Goal: Information Seeking & Learning: Check status

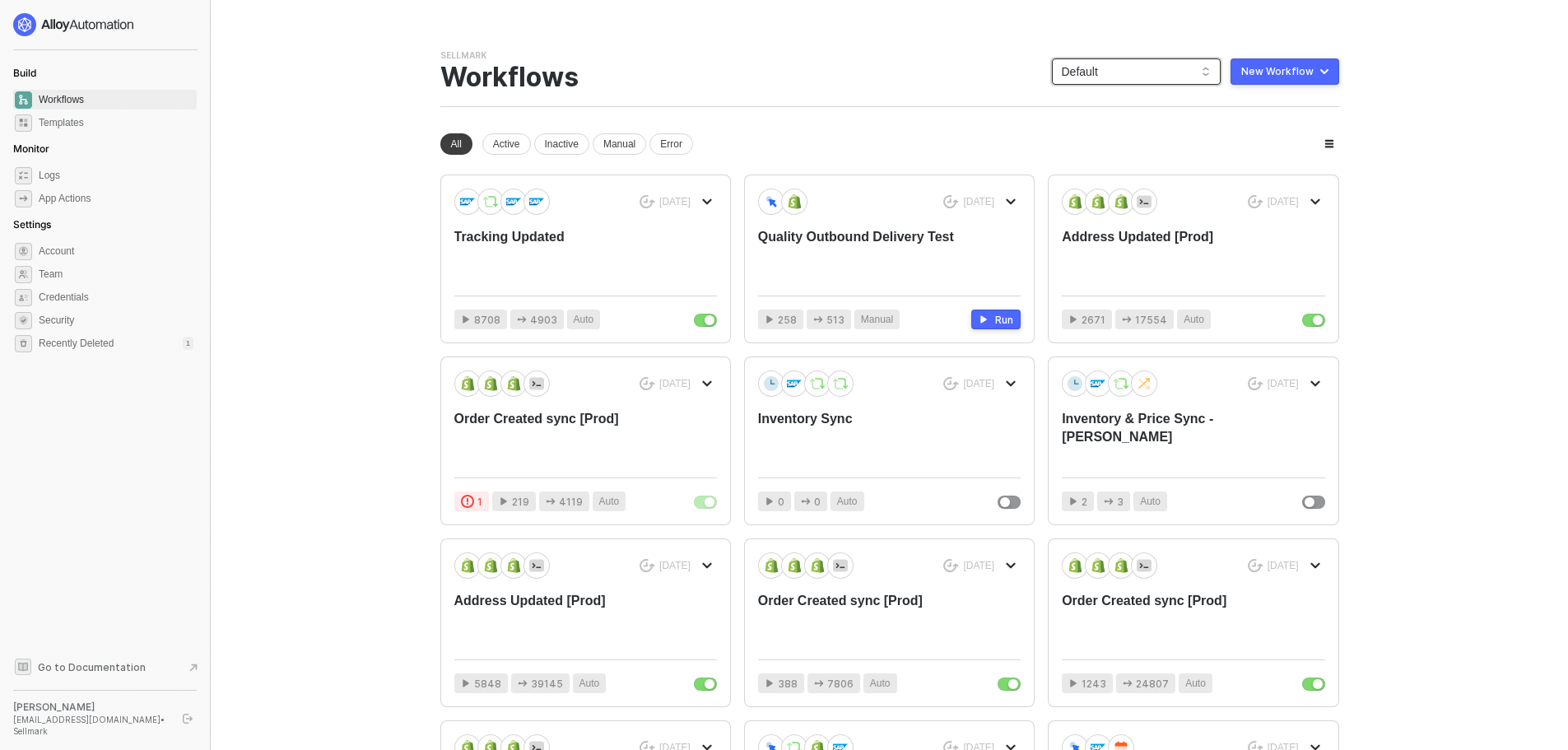
click at [1178, 71] on span "Default" at bounding box center [1136, 71] width 149 height 24
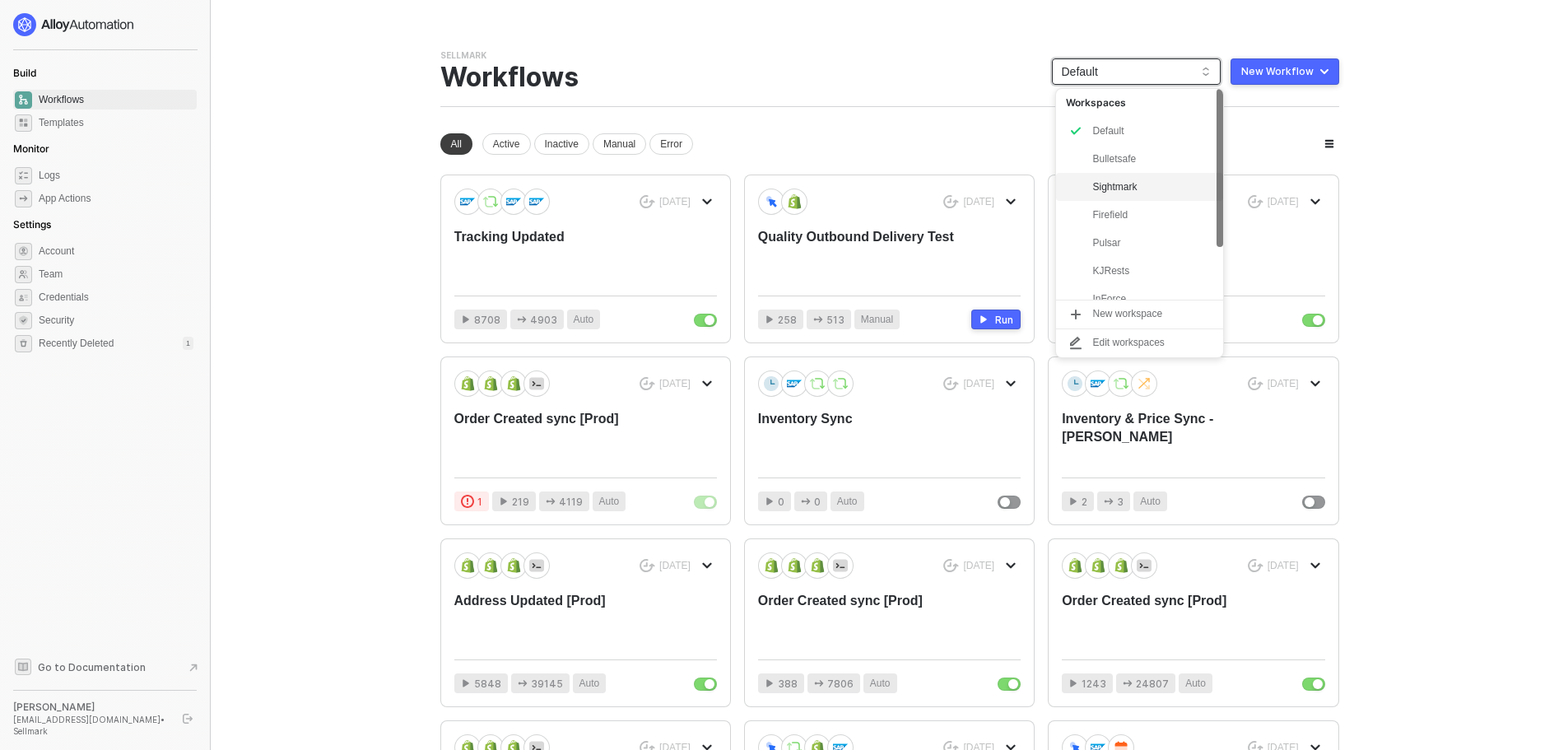
click at [1120, 193] on div "Sightmark" at bounding box center [1153, 187] width 121 height 20
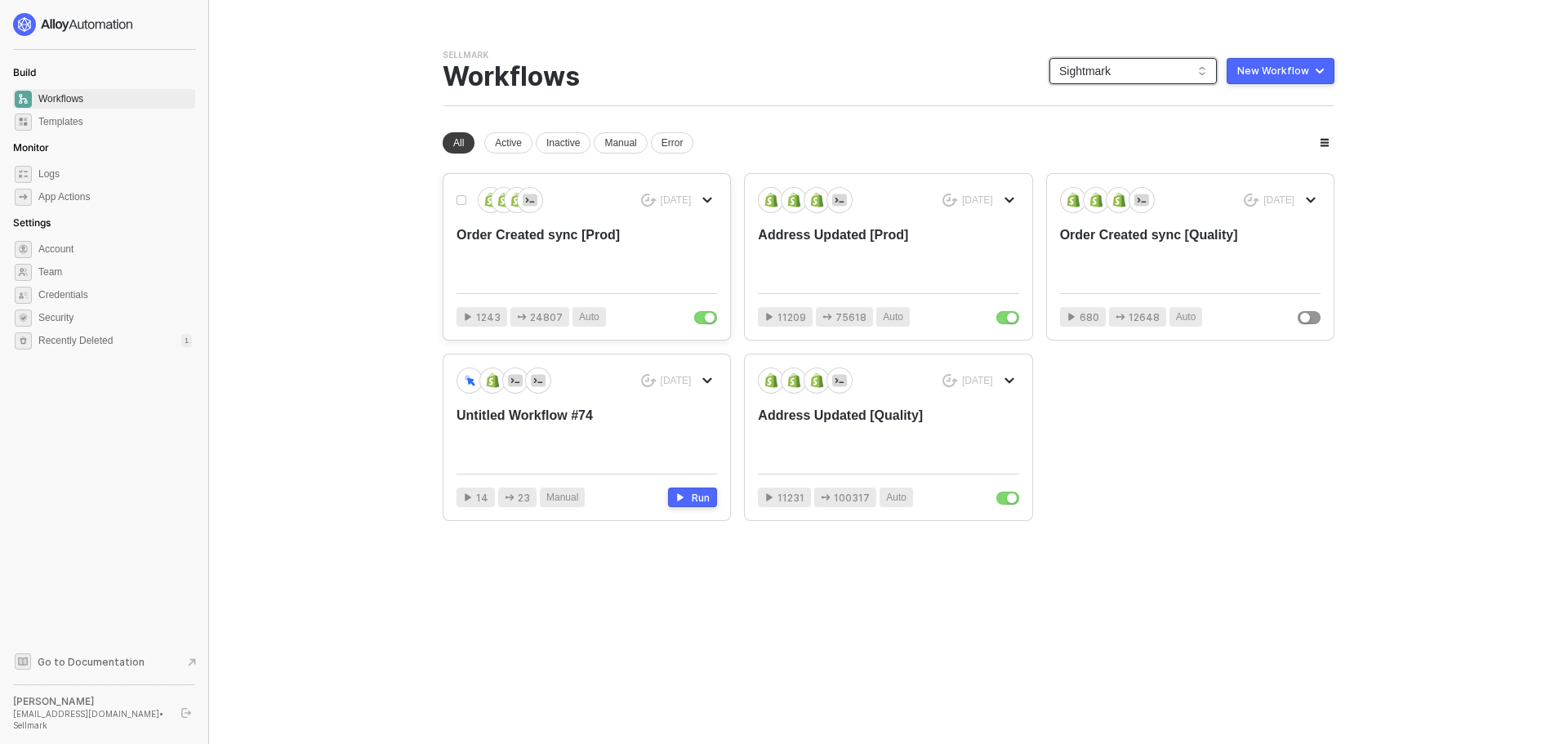
click at [652, 273] on div "Order Created sync [Prod]" at bounding box center [560, 253] width 208 height 54
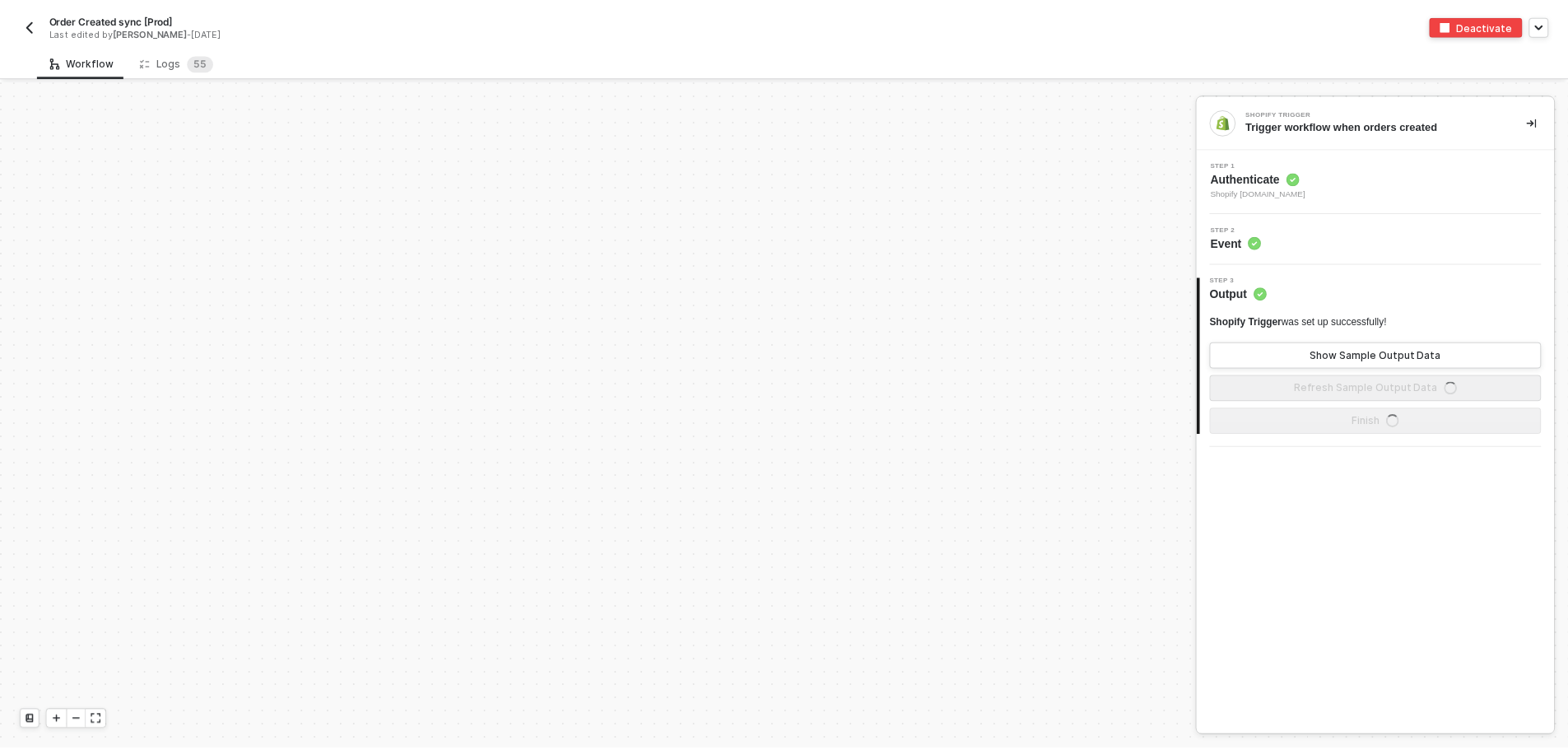
scroll to position [5568, 0]
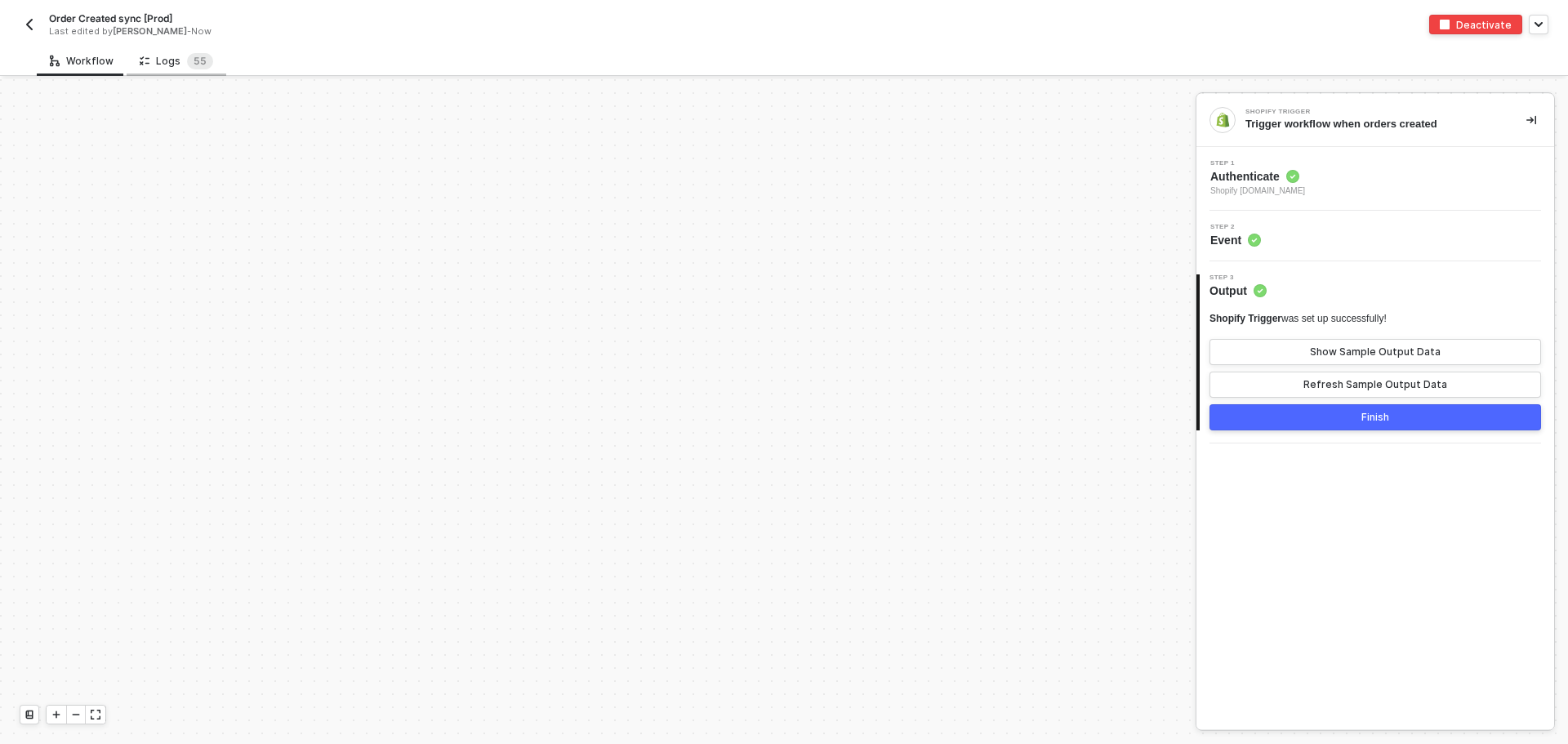
click at [170, 75] on div "Logs 5 5" at bounding box center [177, 61] width 100 height 30
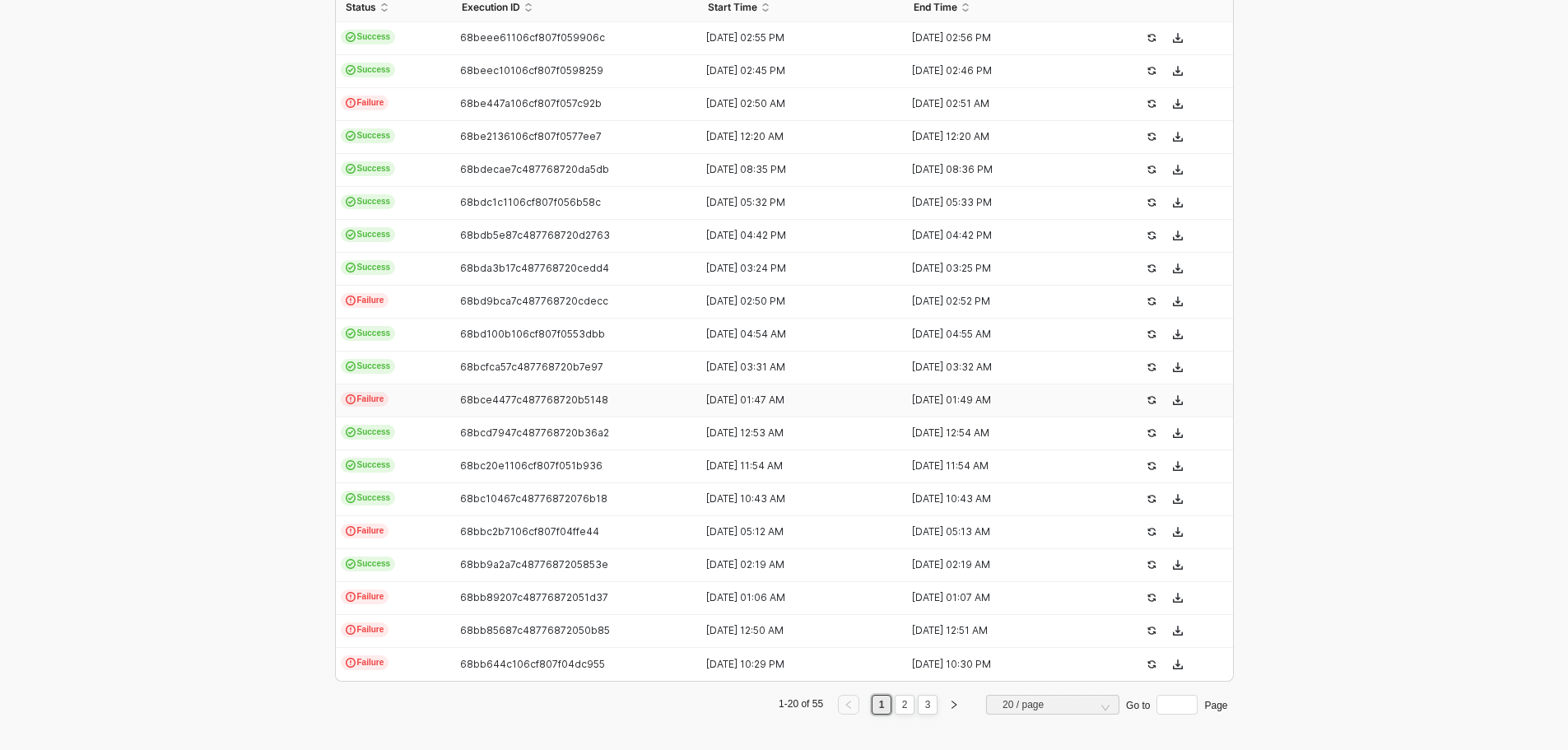
scroll to position [415, 0]
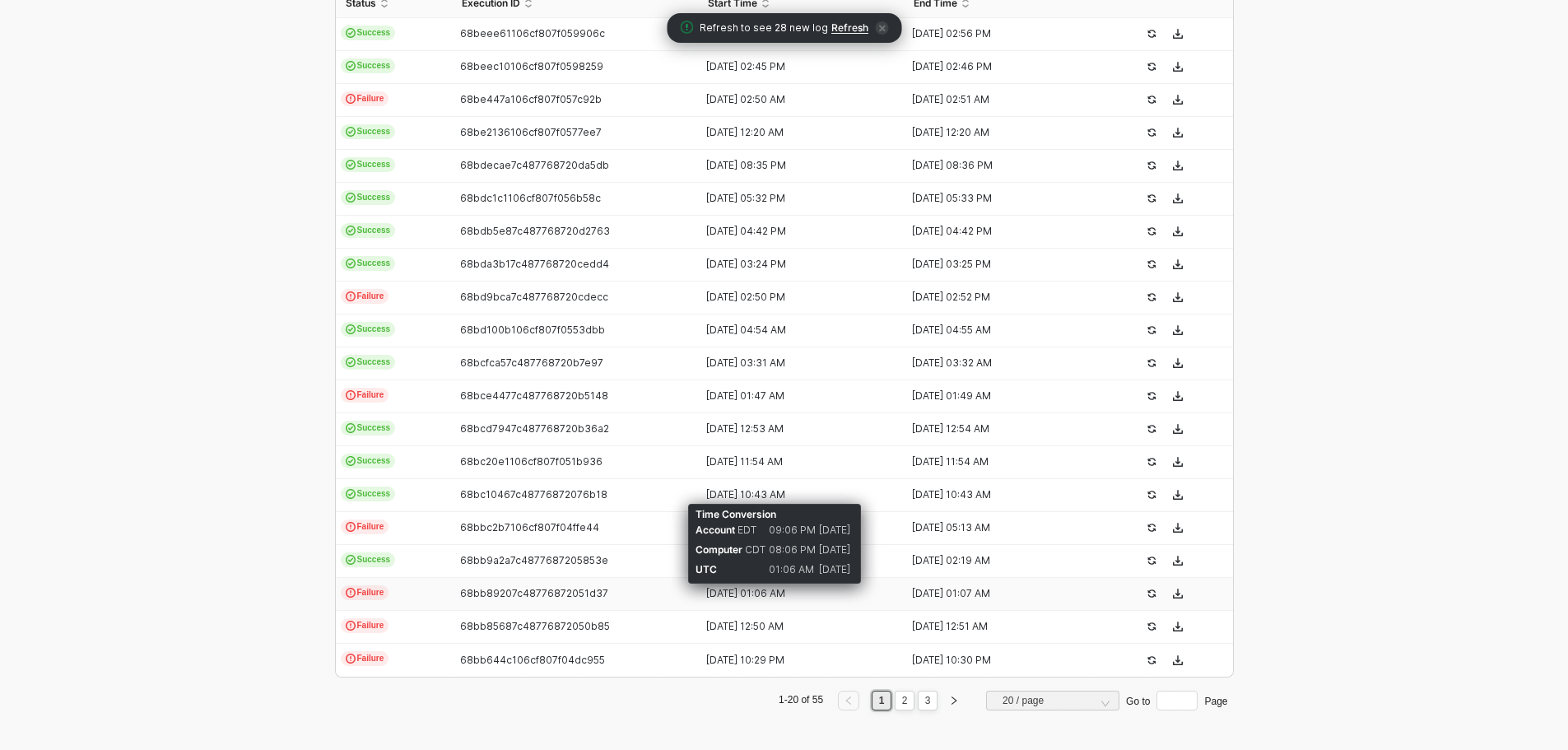
click at [732, 596] on div "06 Sep 2025 01:06 AM" at bounding box center [794, 594] width 192 height 13
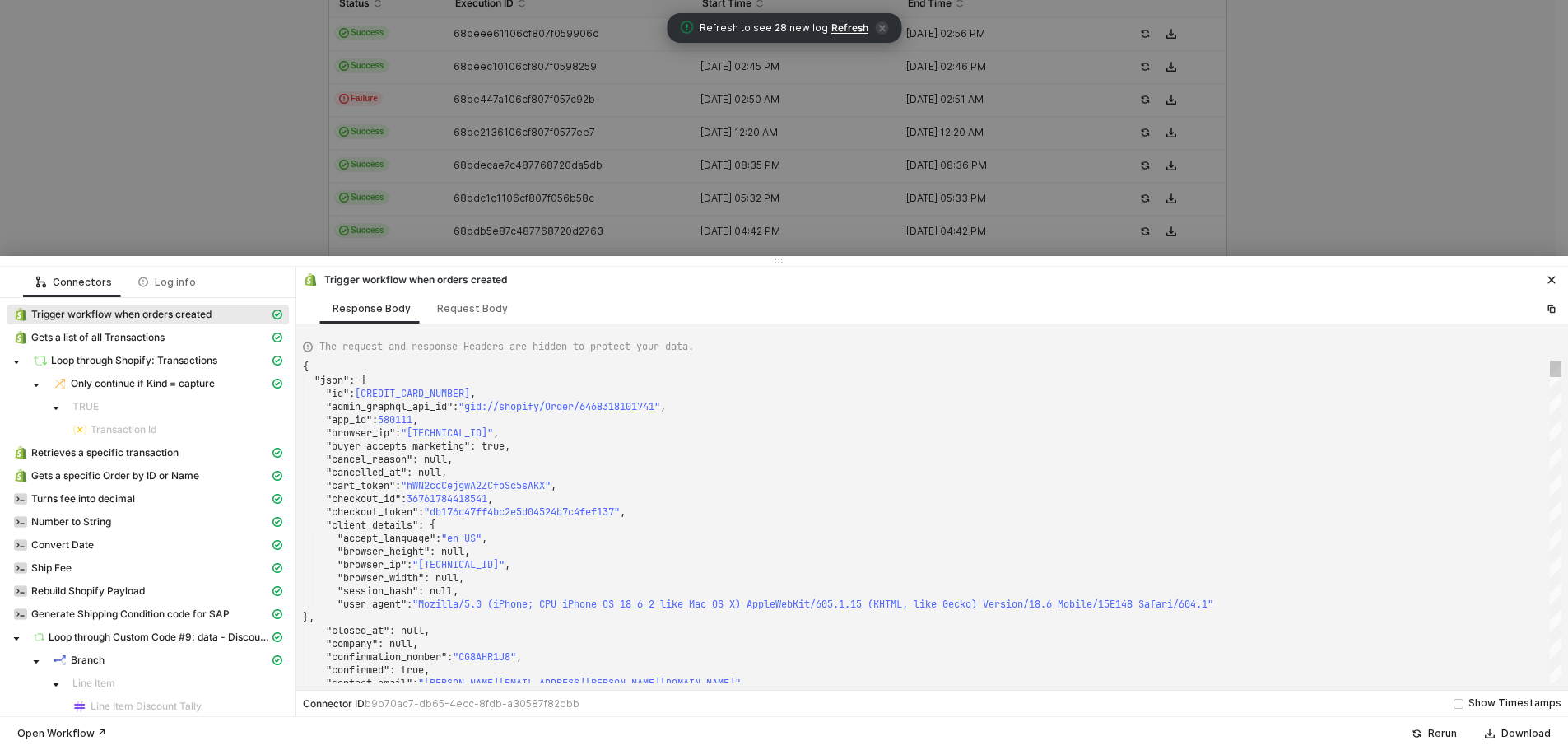
click at [1046, 487] on div ""cart_token" : "hWN2ccCejgwA2ZCfoSc5sAKX" ," at bounding box center [932, 486] width 1259 height 13
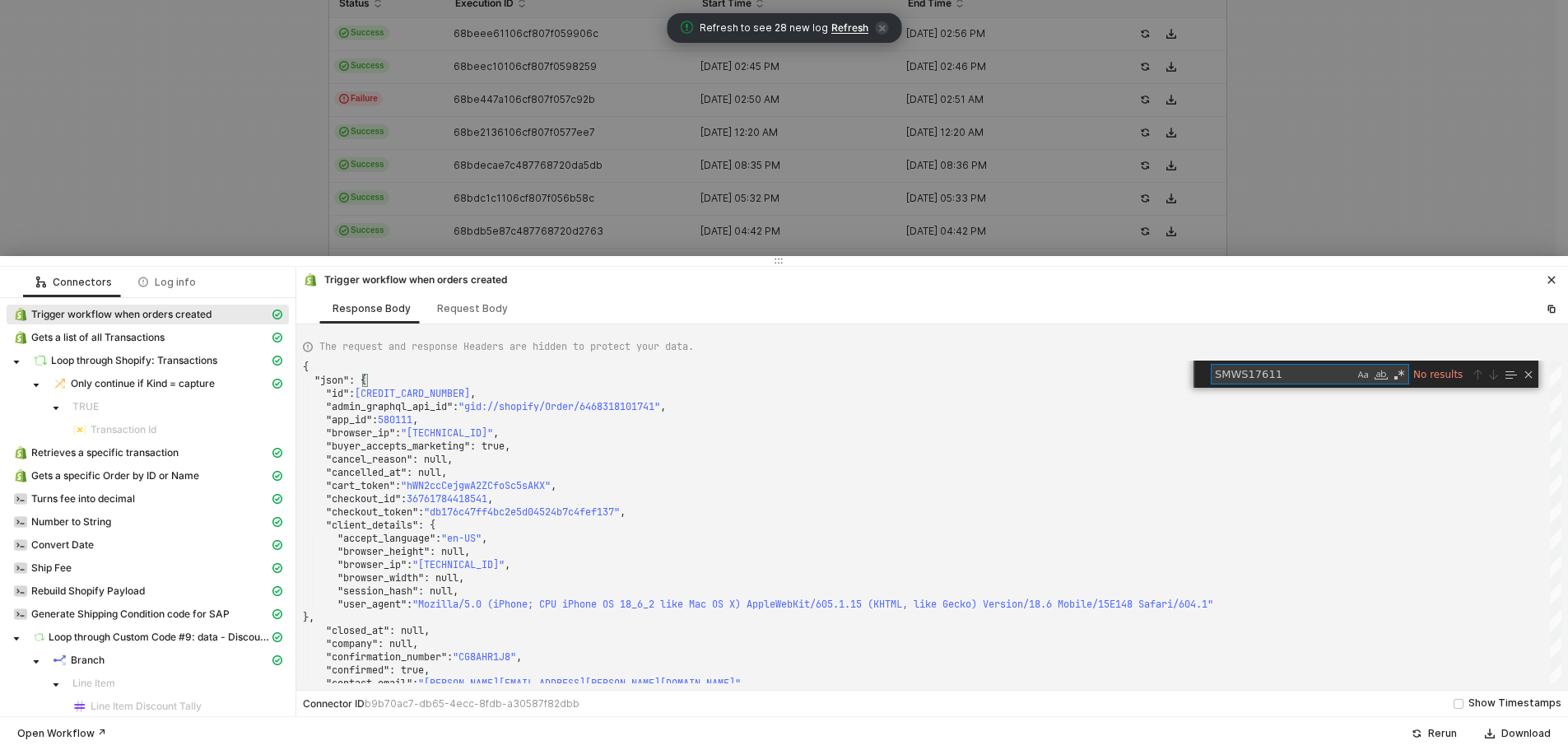
type textarea "SMWS17611"
click at [1554, 280] on icon "icon-close" at bounding box center [1551, 280] width 10 height 10
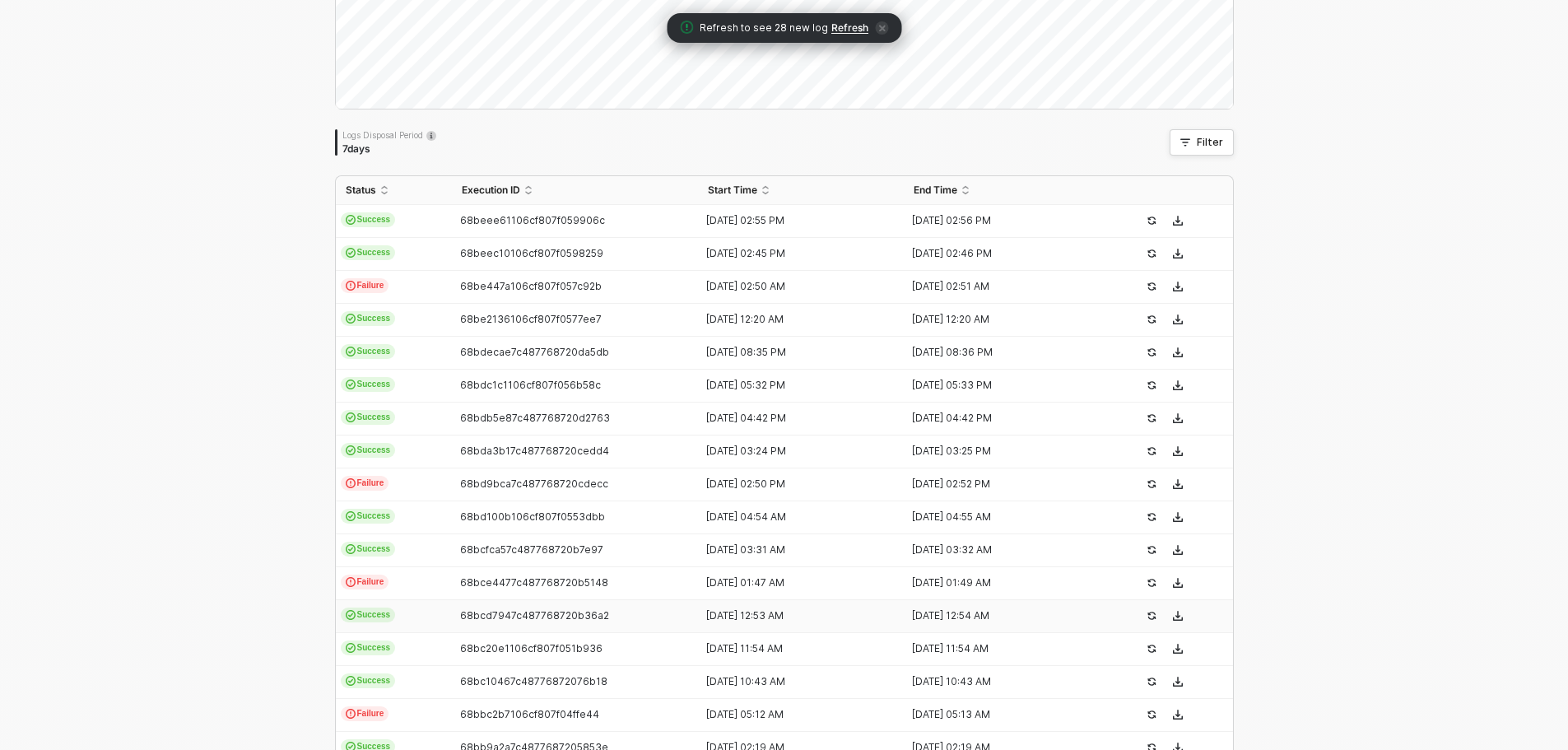
scroll to position [250, 0]
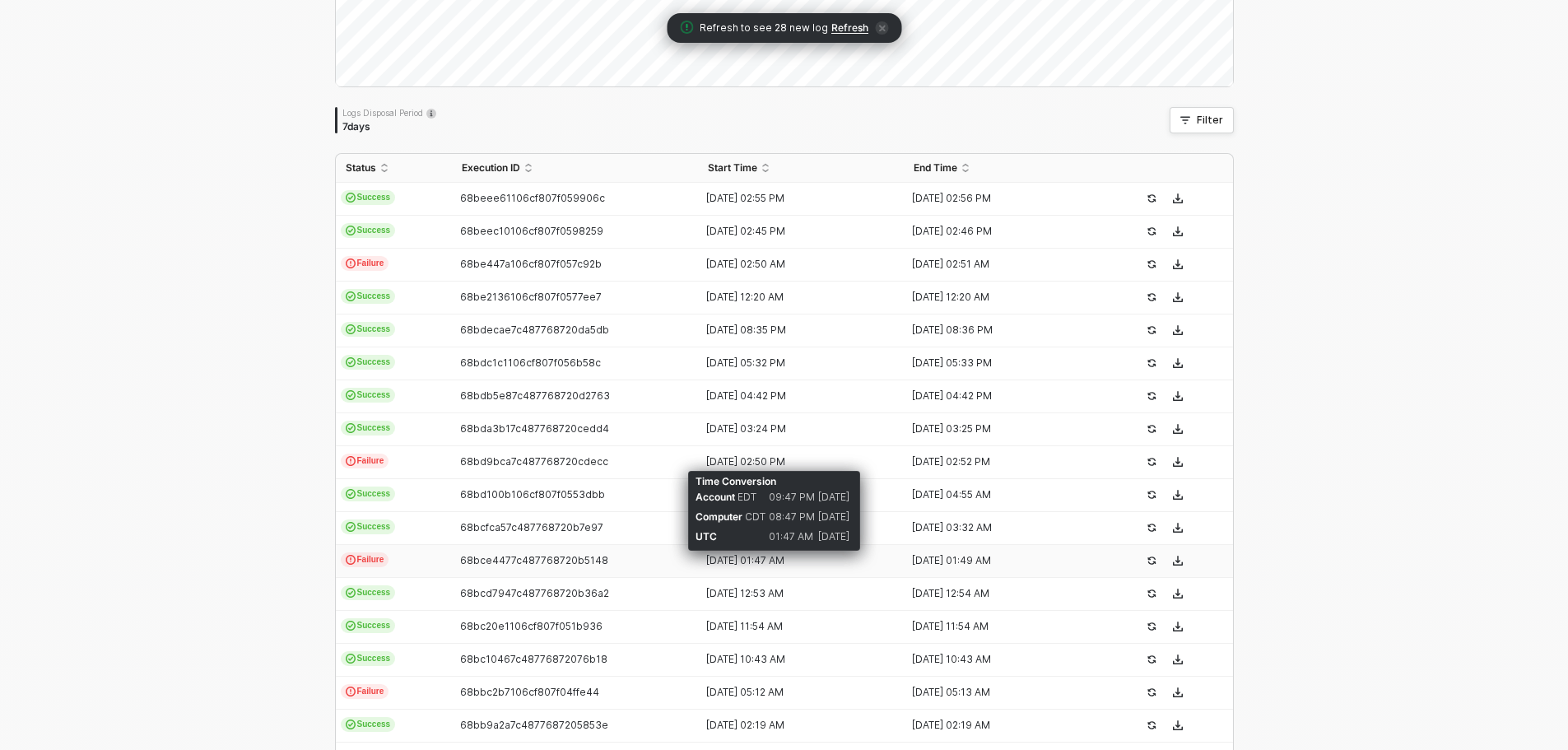
click at [714, 564] on div "07 Sep 2025 01:47 AM" at bounding box center [794, 560] width 192 height 13
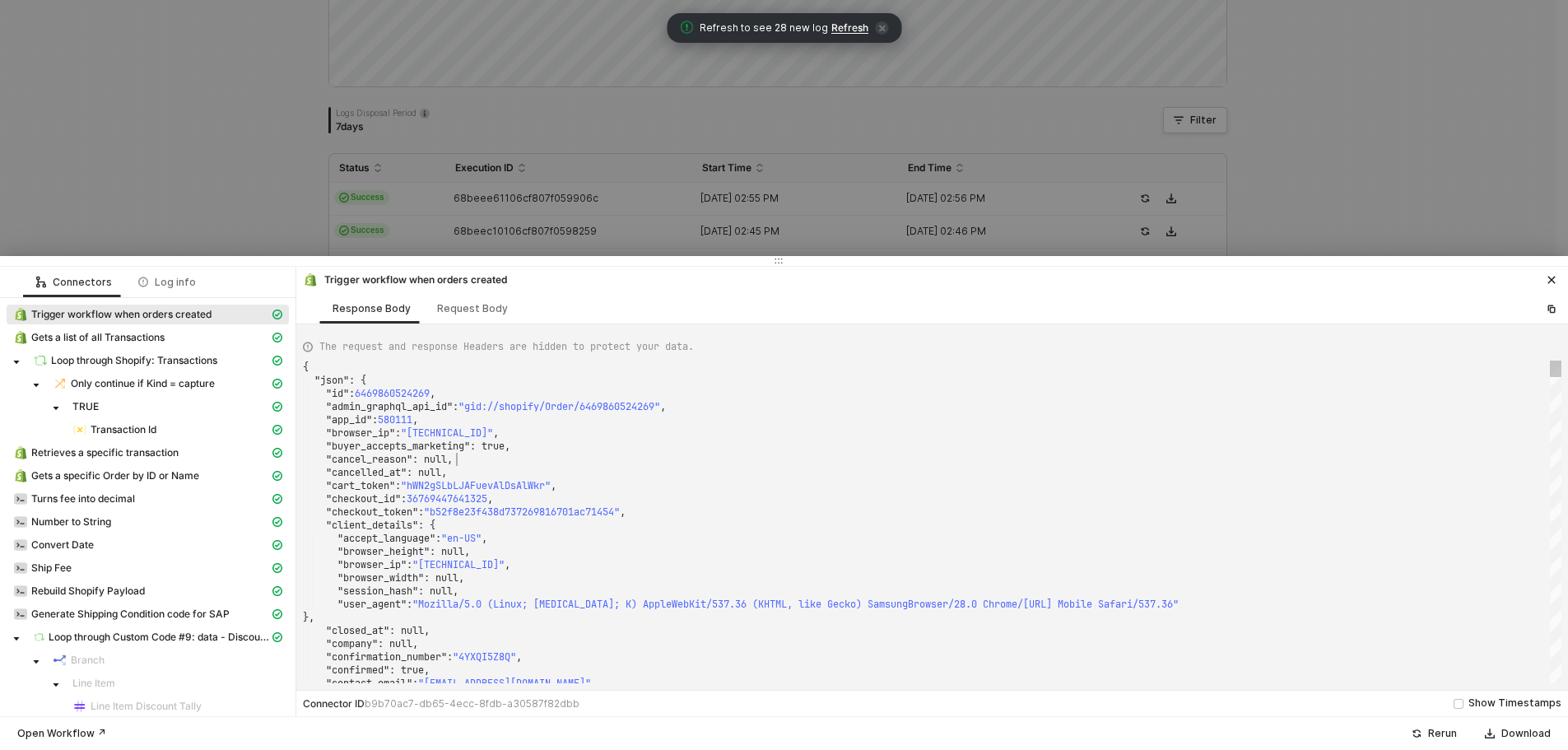
scroll to position [0, 0]
click at [851, 461] on div ""cancel_reason" : null," at bounding box center [932, 460] width 1259 height 13
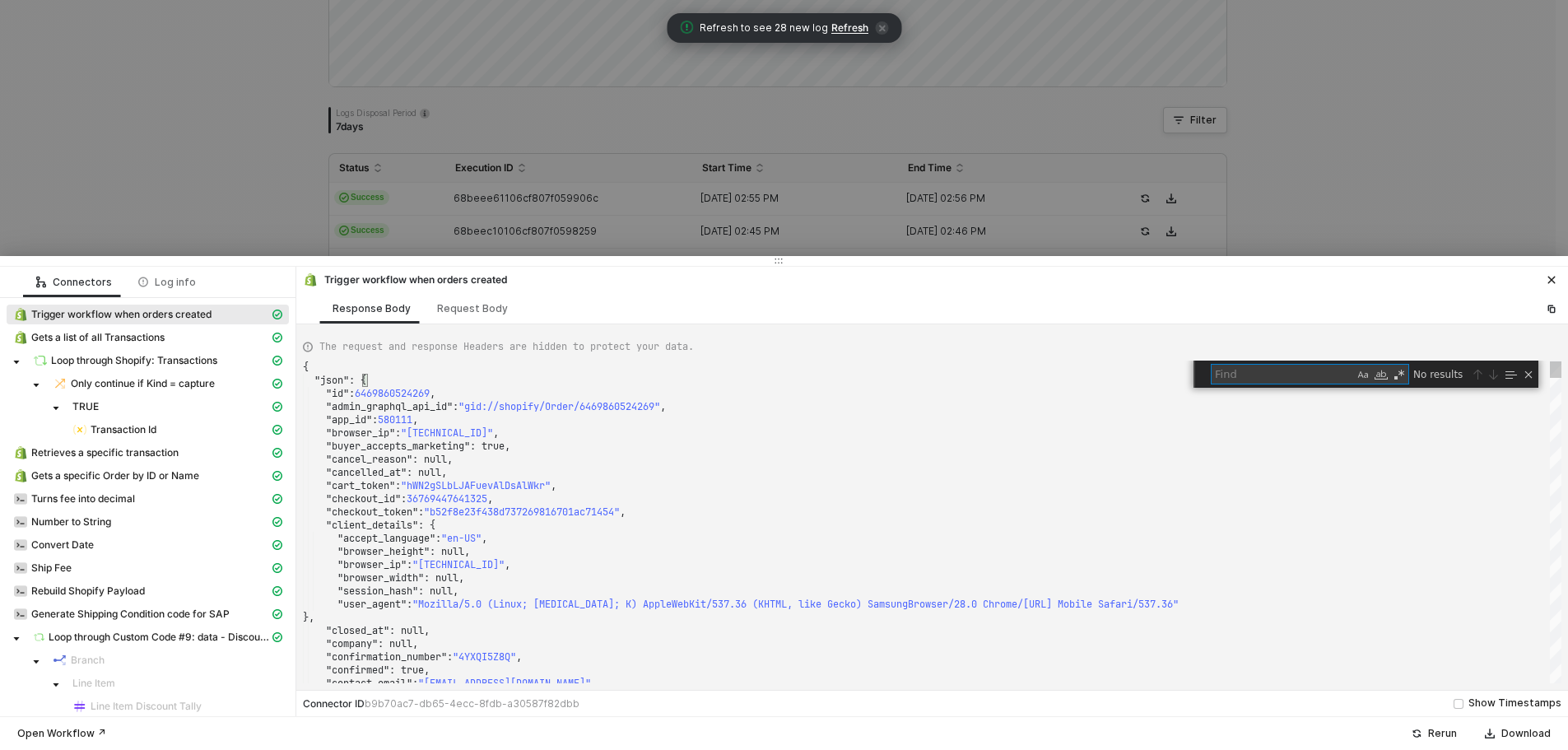
type textarea ""fulfillment_status": null, "landing_site": "/collections/thermal-scopes?srslti…"
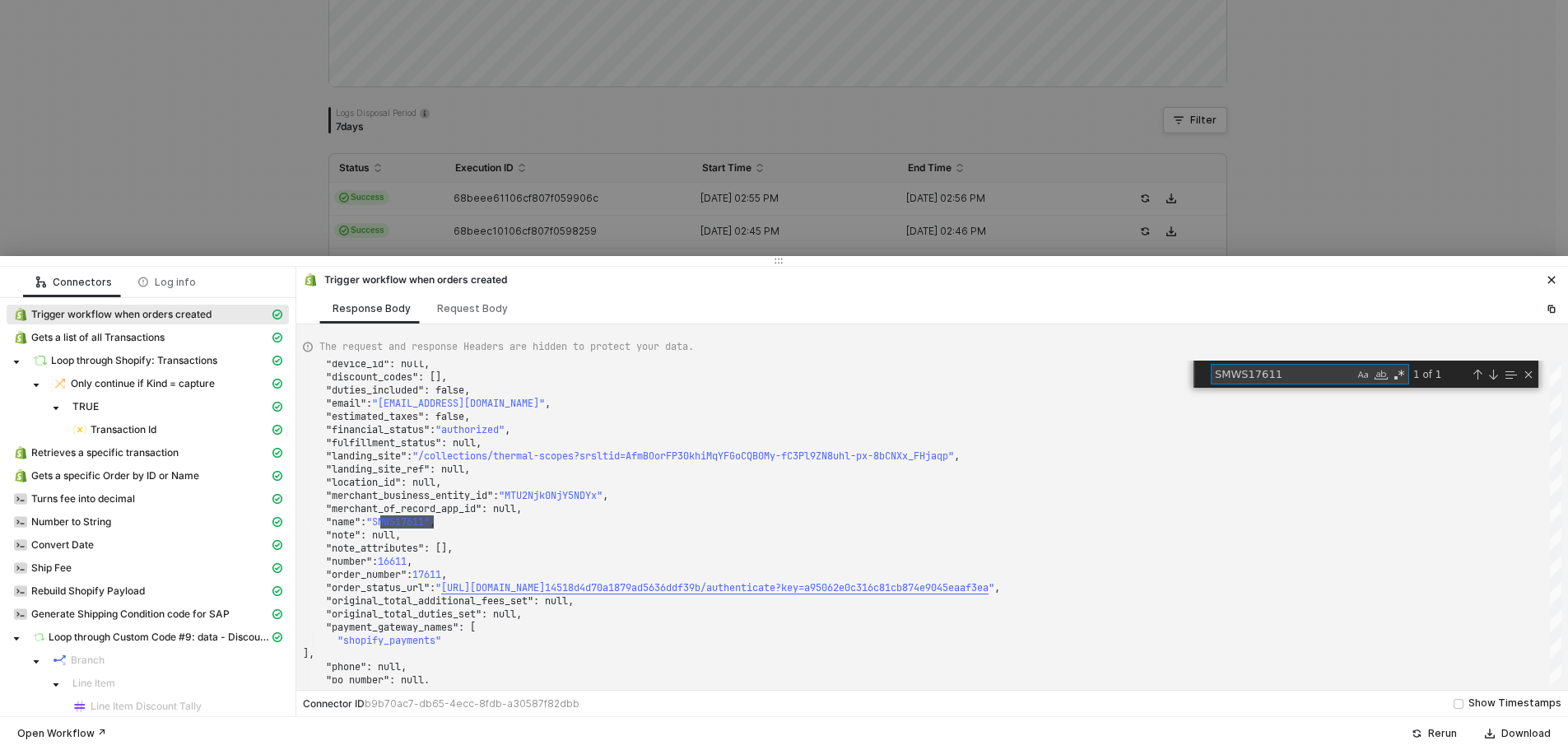
type textarea "SMWS17611"
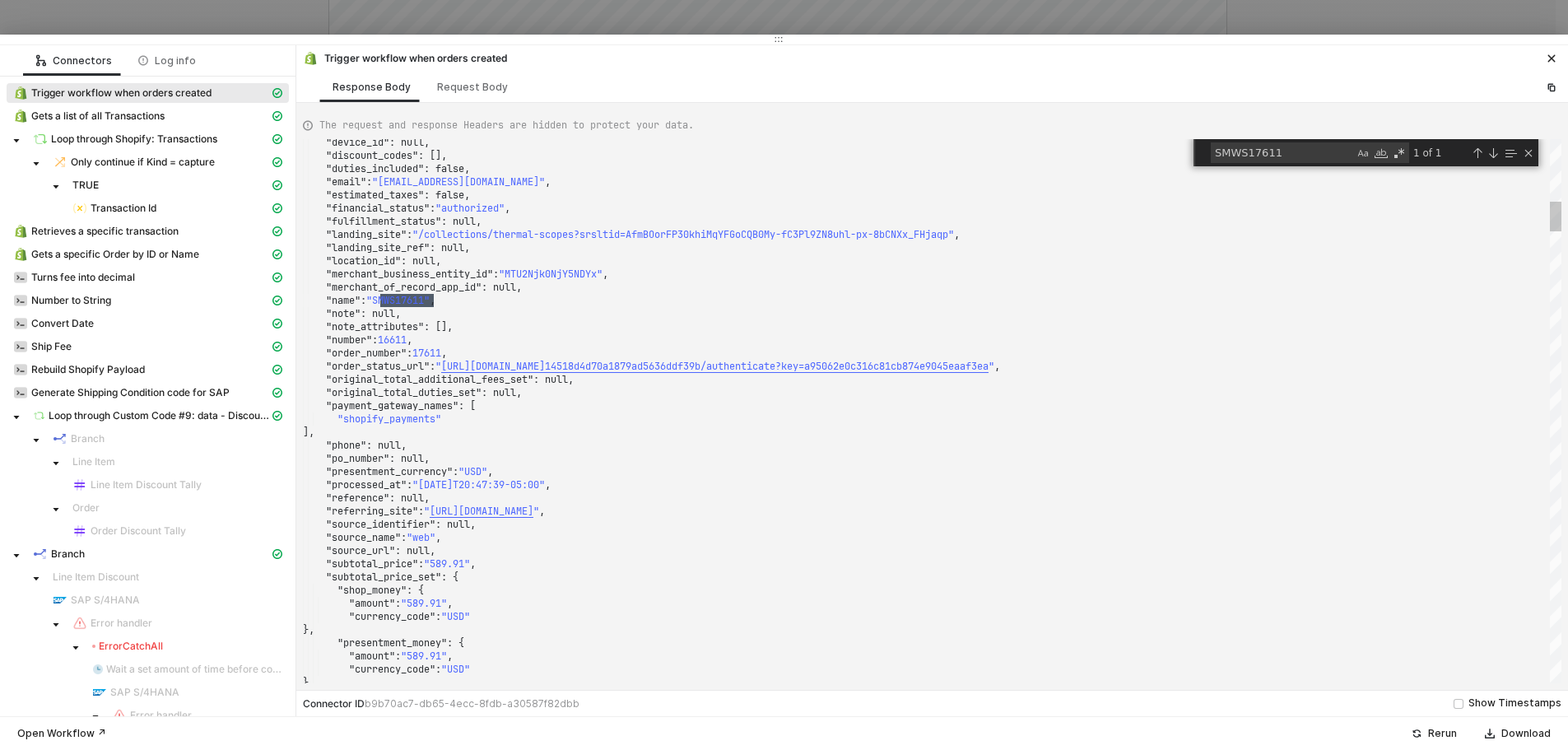
drag, startPoint x: 472, startPoint y: 258, endPoint x: 596, endPoint y: -4, distance: 289.9
click at [596, 0] on html "Alloy Order Created sync [Prod] Last edited by Blake Mitchell - Now Deactivate …" at bounding box center [784, 125] width 1568 height 750
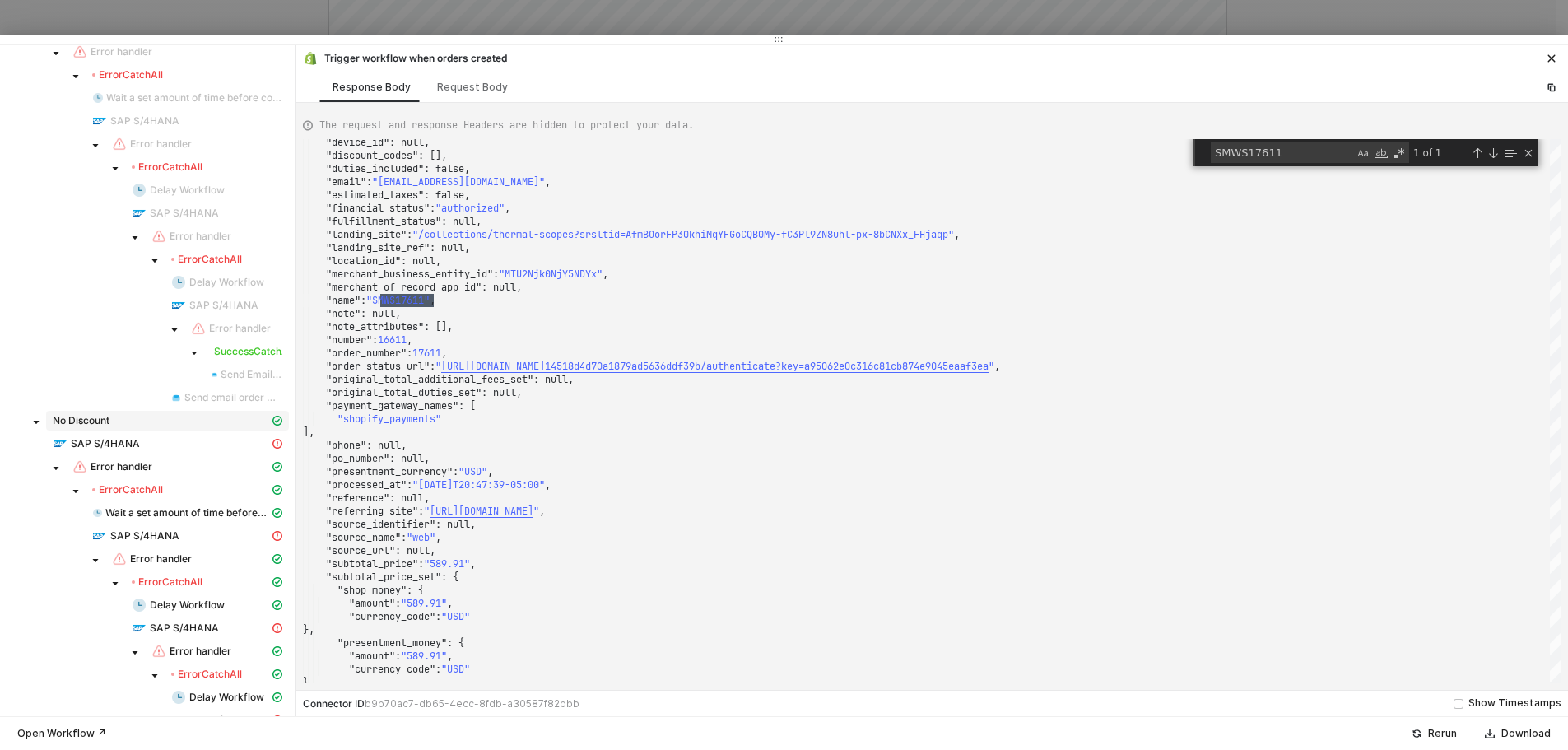
scroll to position [988, 0]
click at [155, 444] on div "SAP S/4HANA" at bounding box center [161, 442] width 217 height 14
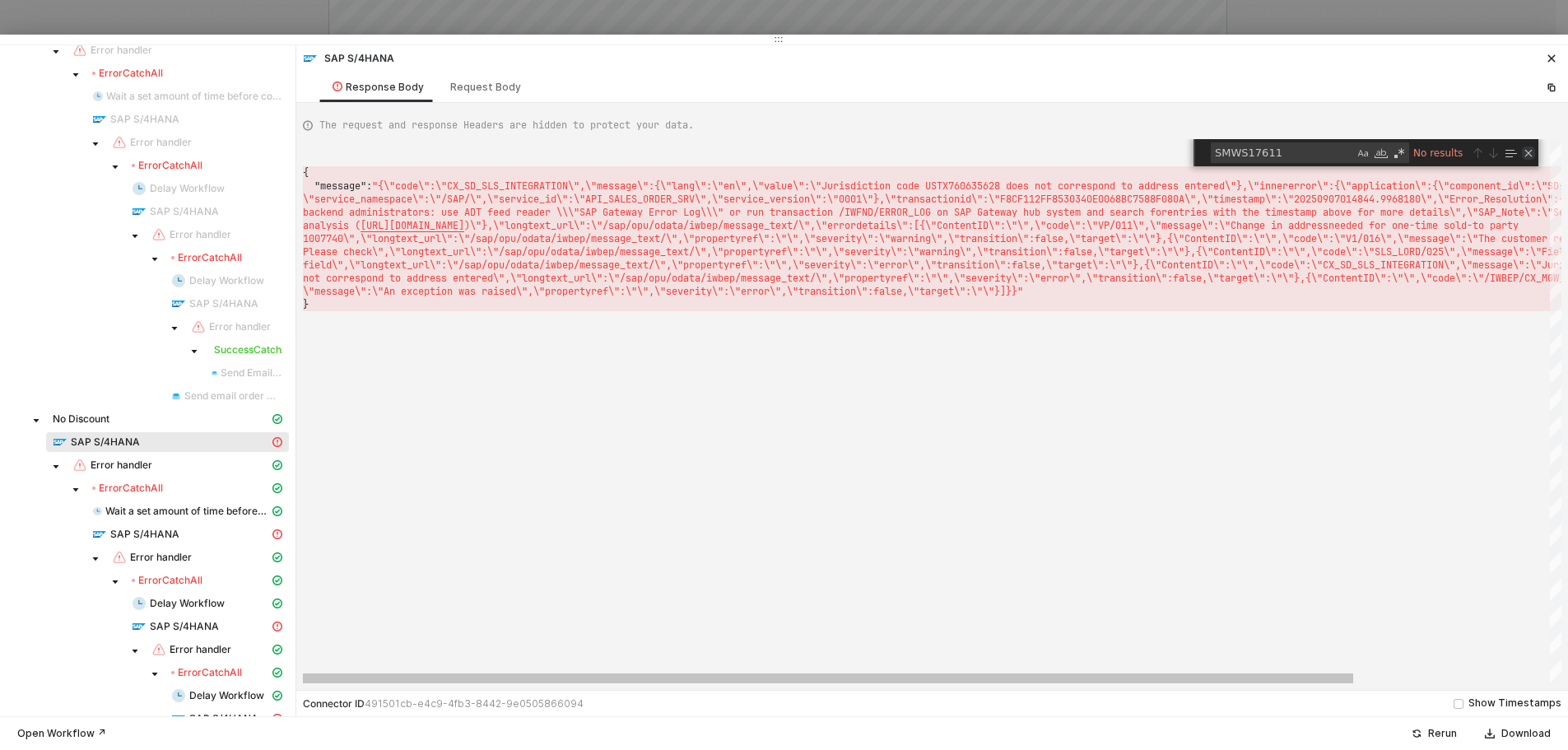
click at [1524, 152] on div "Close (Escape)" at bounding box center [1528, 153] width 13 height 13
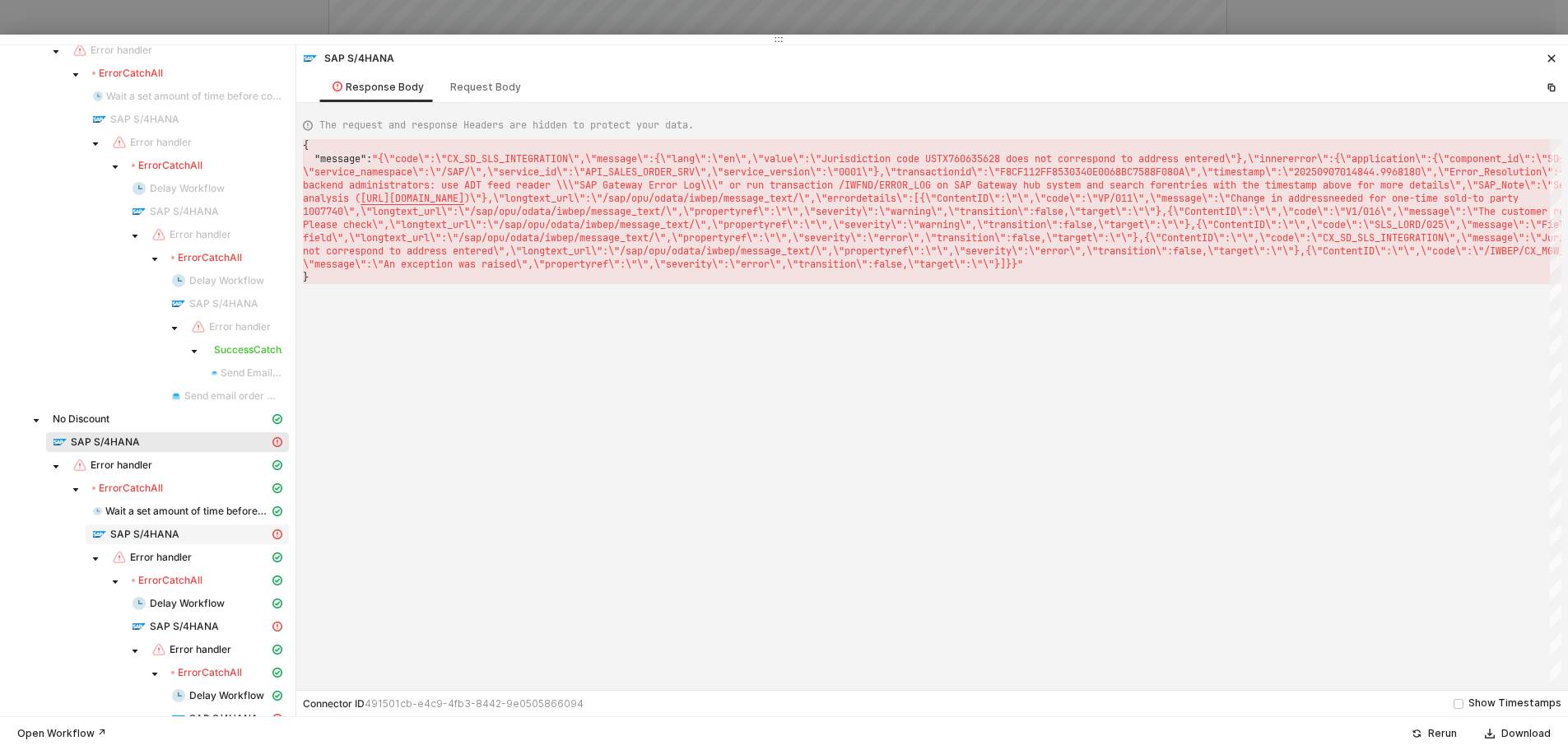
click at [154, 531] on span "SAP S/4HANA" at bounding box center [145, 534] width 69 height 13
click at [199, 626] on span "SAP S/4HANA" at bounding box center [184, 626] width 69 height 13
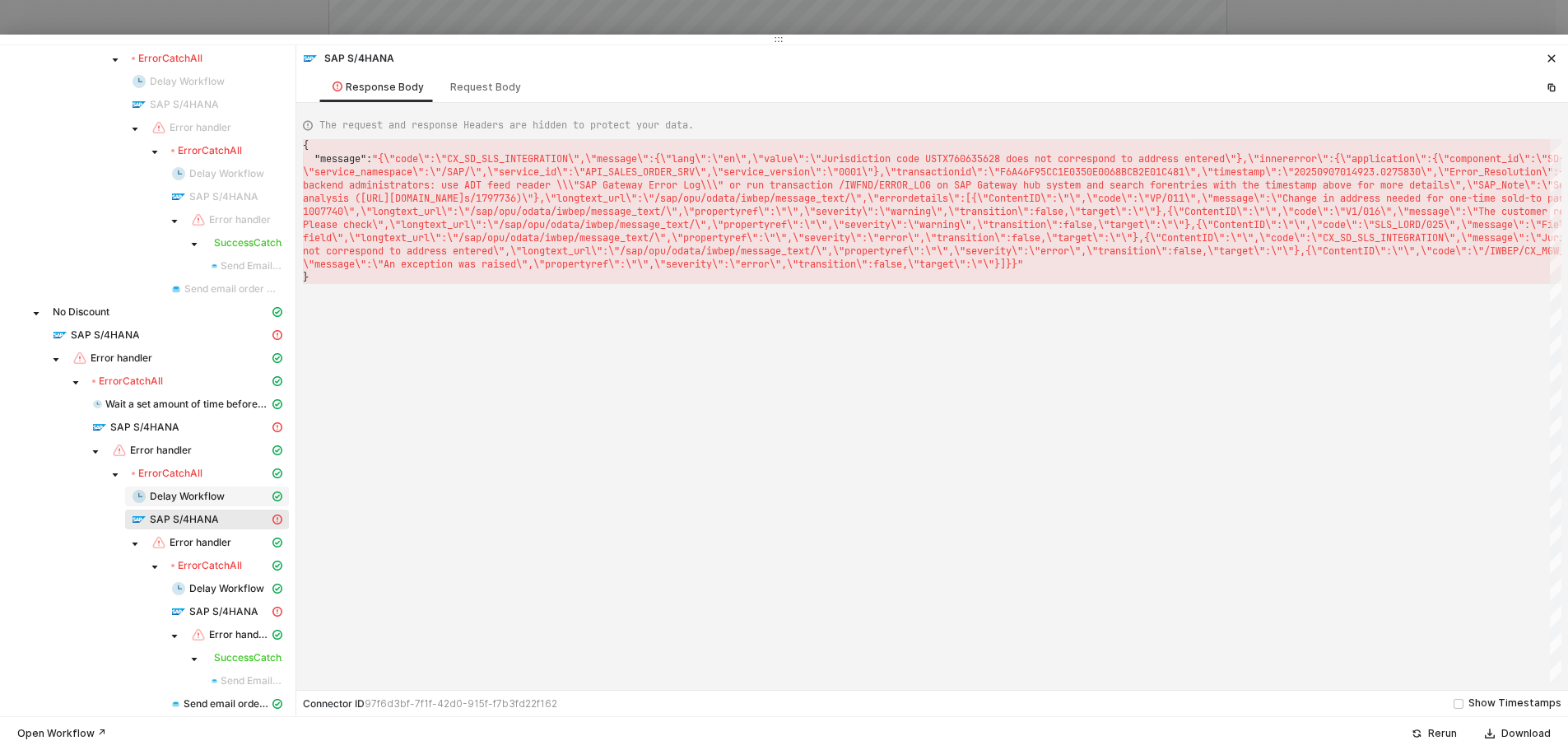
scroll to position [1103, 0]
click at [209, 599] on span "SAP S/4HANA" at bounding box center [224, 604] width 69 height 13
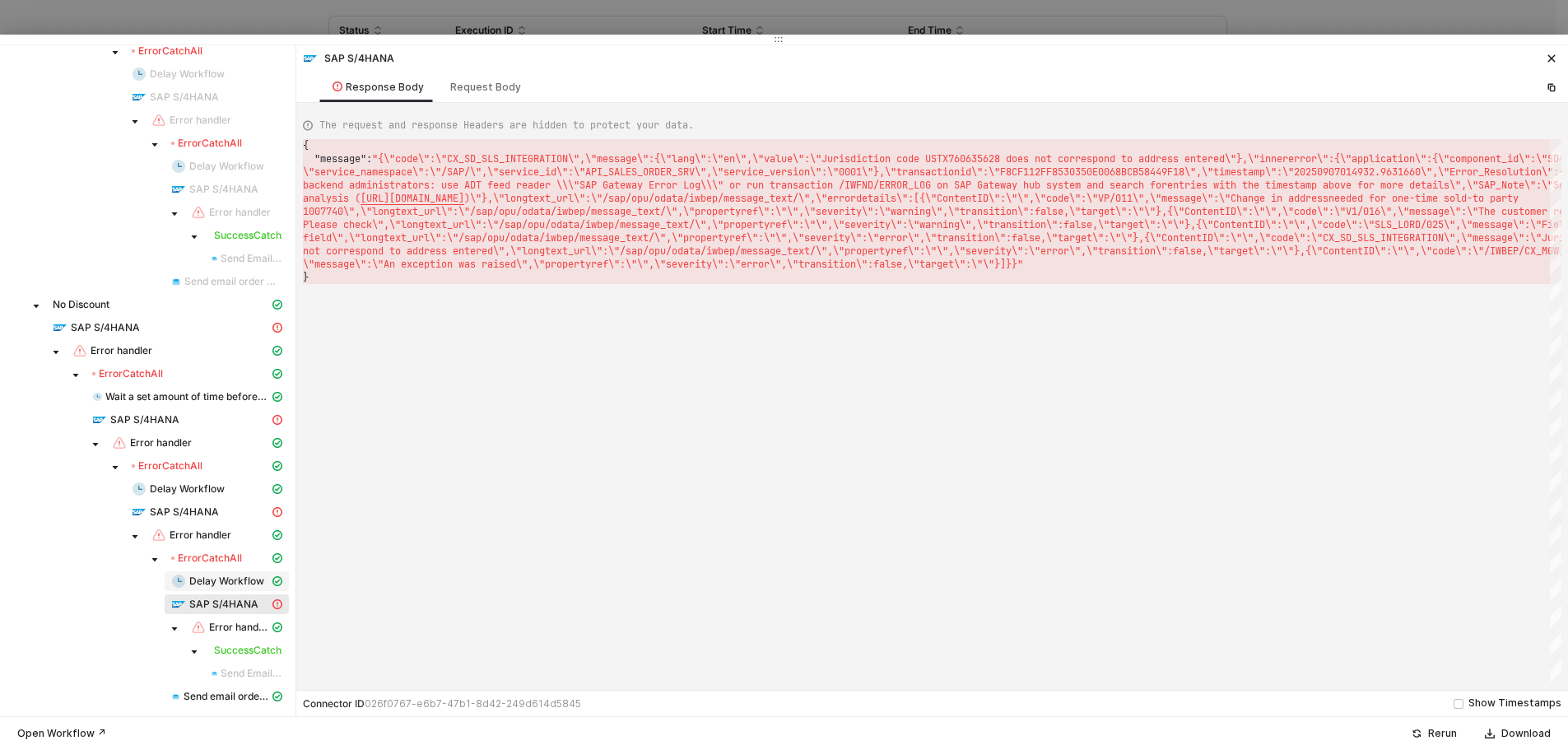
scroll to position [415, 0]
click at [236, 621] on span "Error handler" at bounding box center [239, 627] width 60 height 13
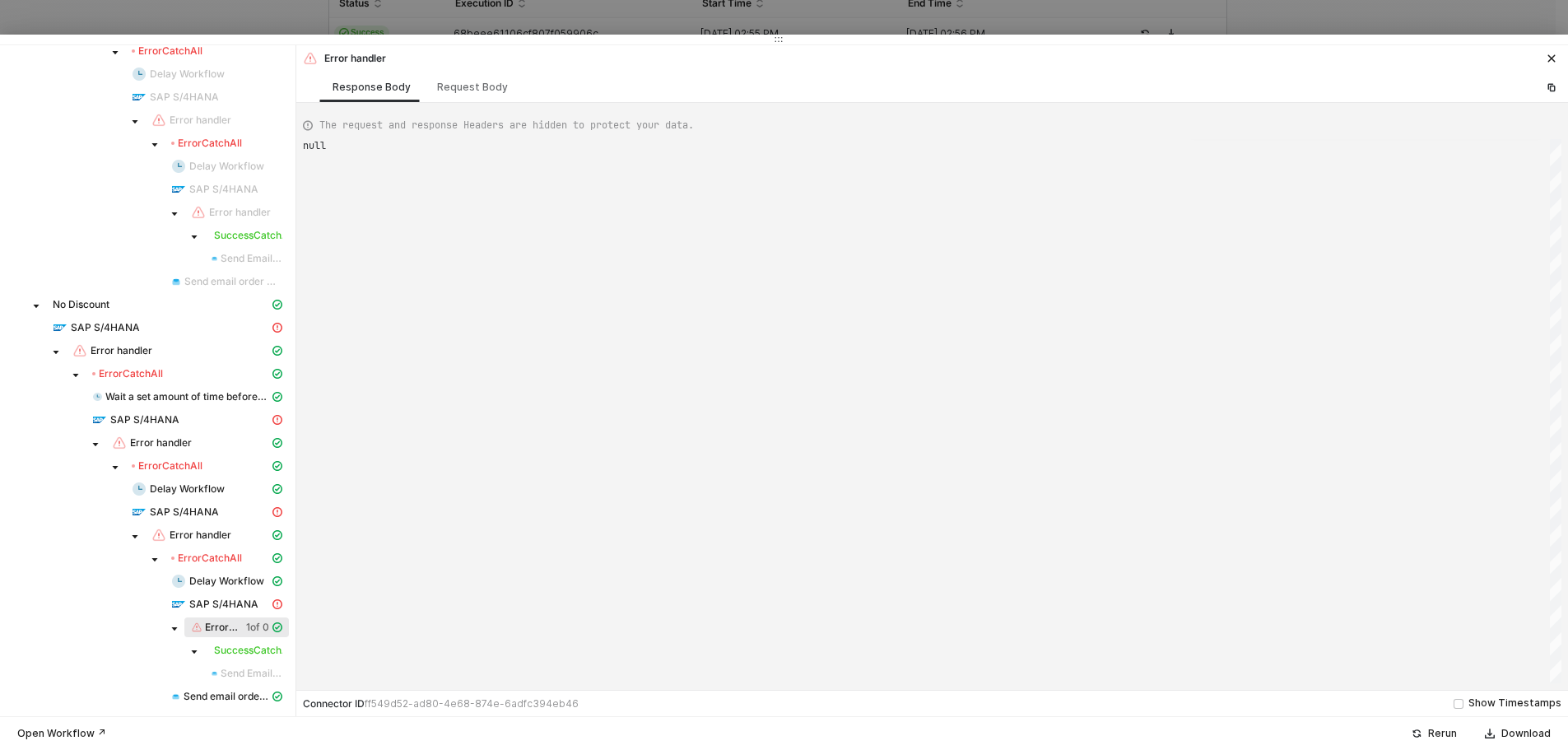
scroll to position [0, 23]
click at [183, 531] on span "Error handler" at bounding box center [200, 535] width 62 height 13
click at [143, 318] on span "SAP S/4HANA" at bounding box center [167, 327] width 243 height 20
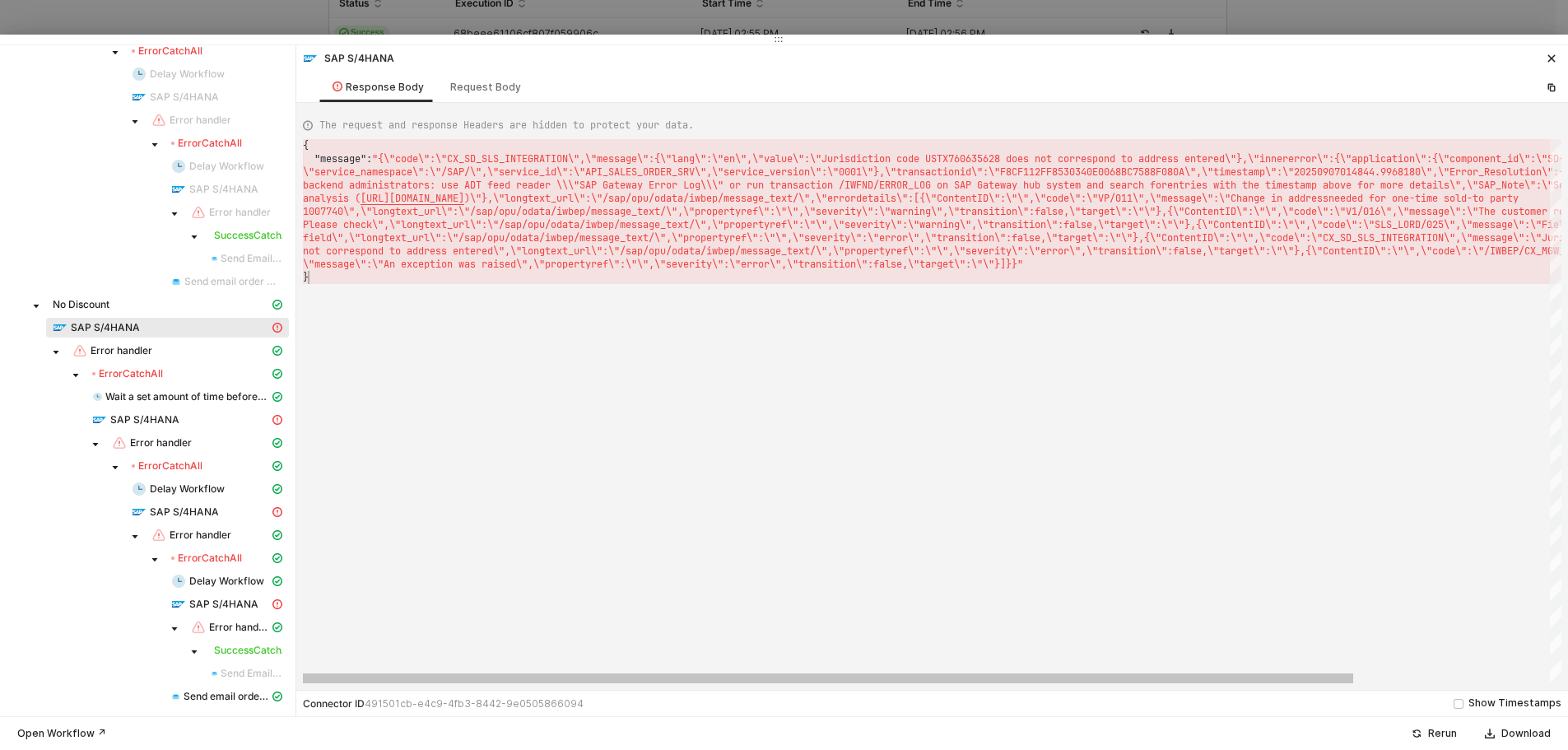
scroll to position [0, 0]
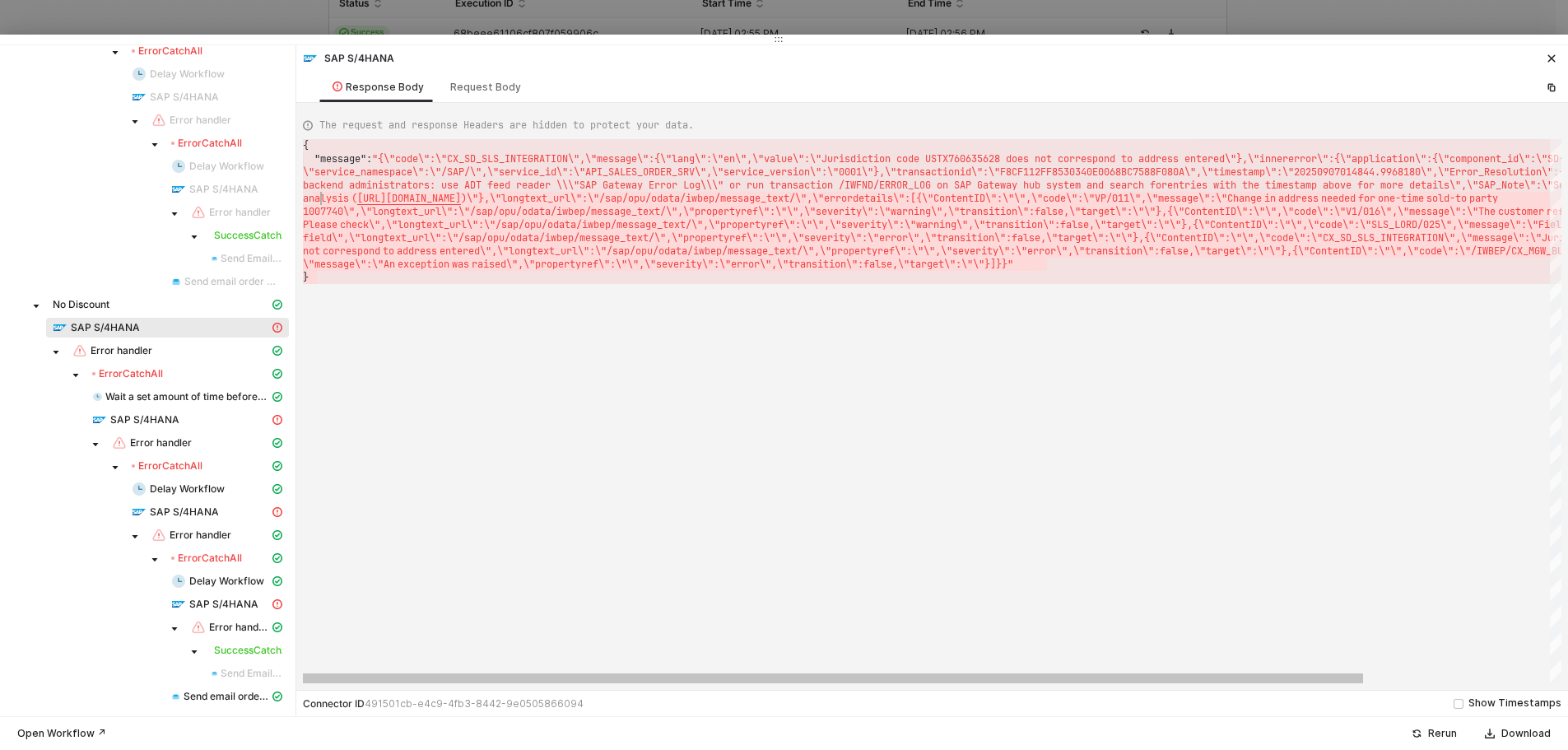
type textarea "{ "message": "{\"code\":\"CX_SD_SLS_INTEGRATION\",\"message\":{\"lang\":\"en\",…"
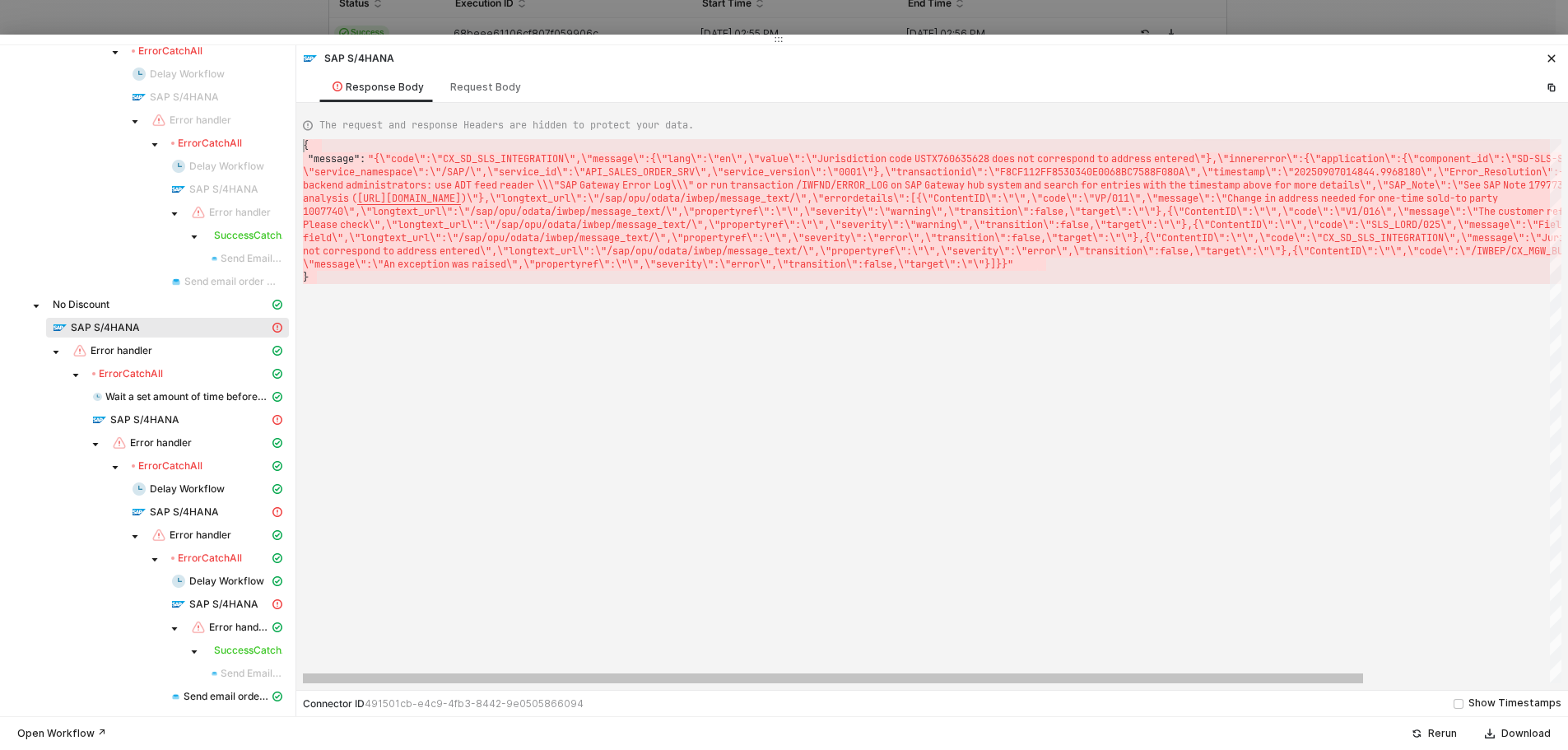
drag, startPoint x: 338, startPoint y: 285, endPoint x: 288, endPoint y: 121, distance: 171.5
click at [288, 121] on div "Connectors Log info Trigger workflow when orders created Gets a list of all Tra…" at bounding box center [784, 380] width 1568 height 671
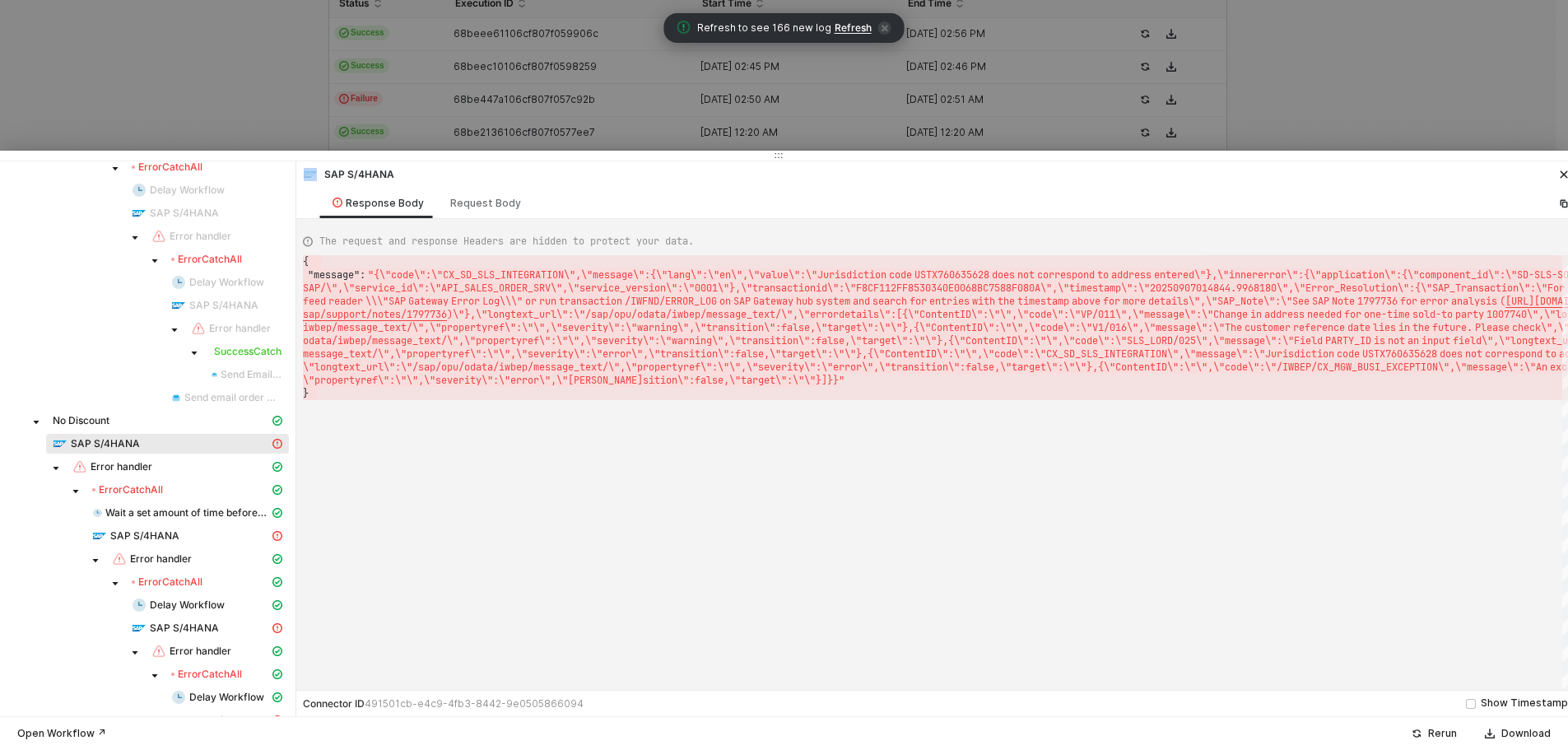
drag, startPoint x: 310, startPoint y: 40, endPoint x: 299, endPoint y: 457, distance: 417.1
click at [305, 161] on div at bounding box center [784, 156] width 1568 height 10
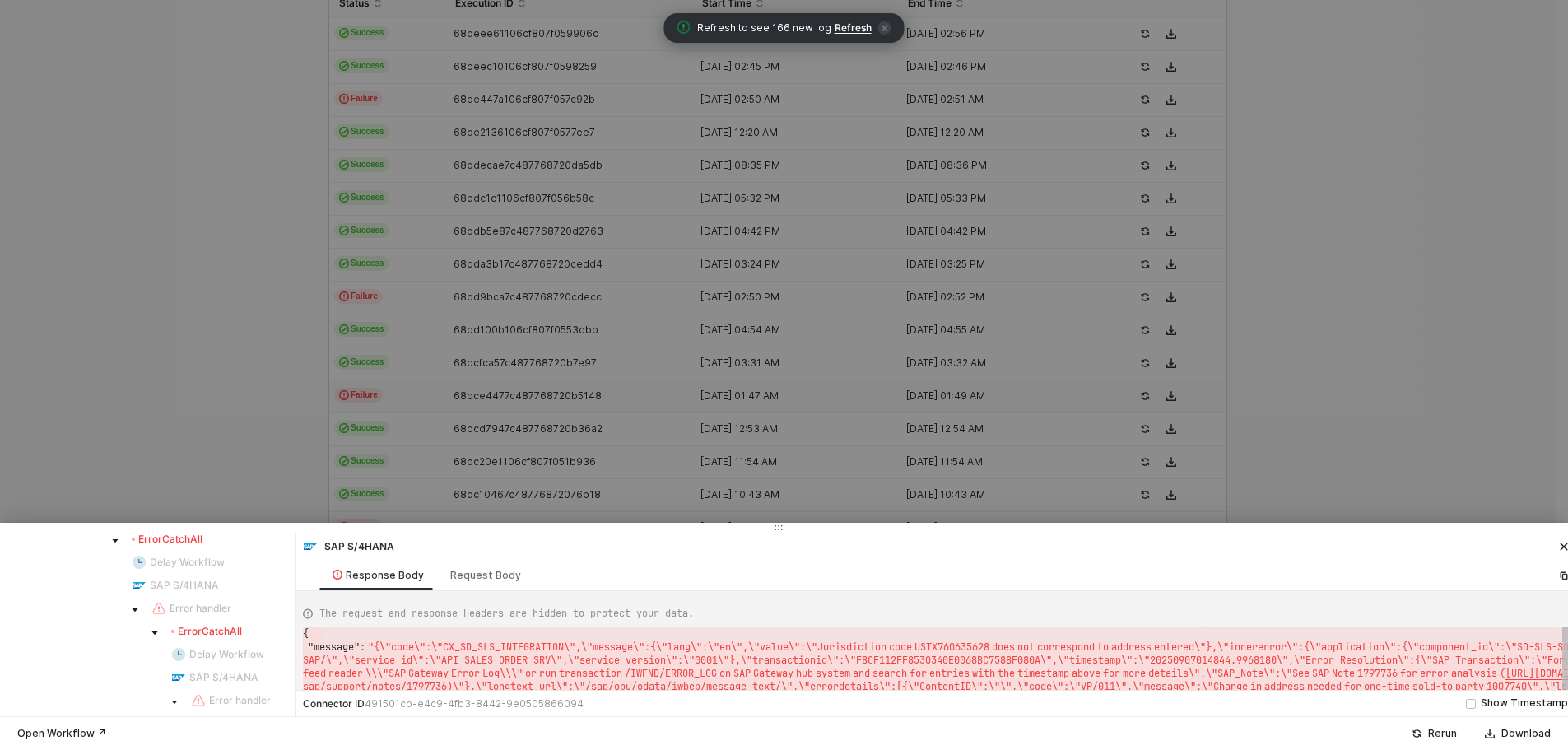
drag, startPoint x: 298, startPoint y: 375, endPoint x: 352, endPoint y: 368, distance: 54.5
click at [298, 375] on div at bounding box center [784, 375] width 1568 height 750
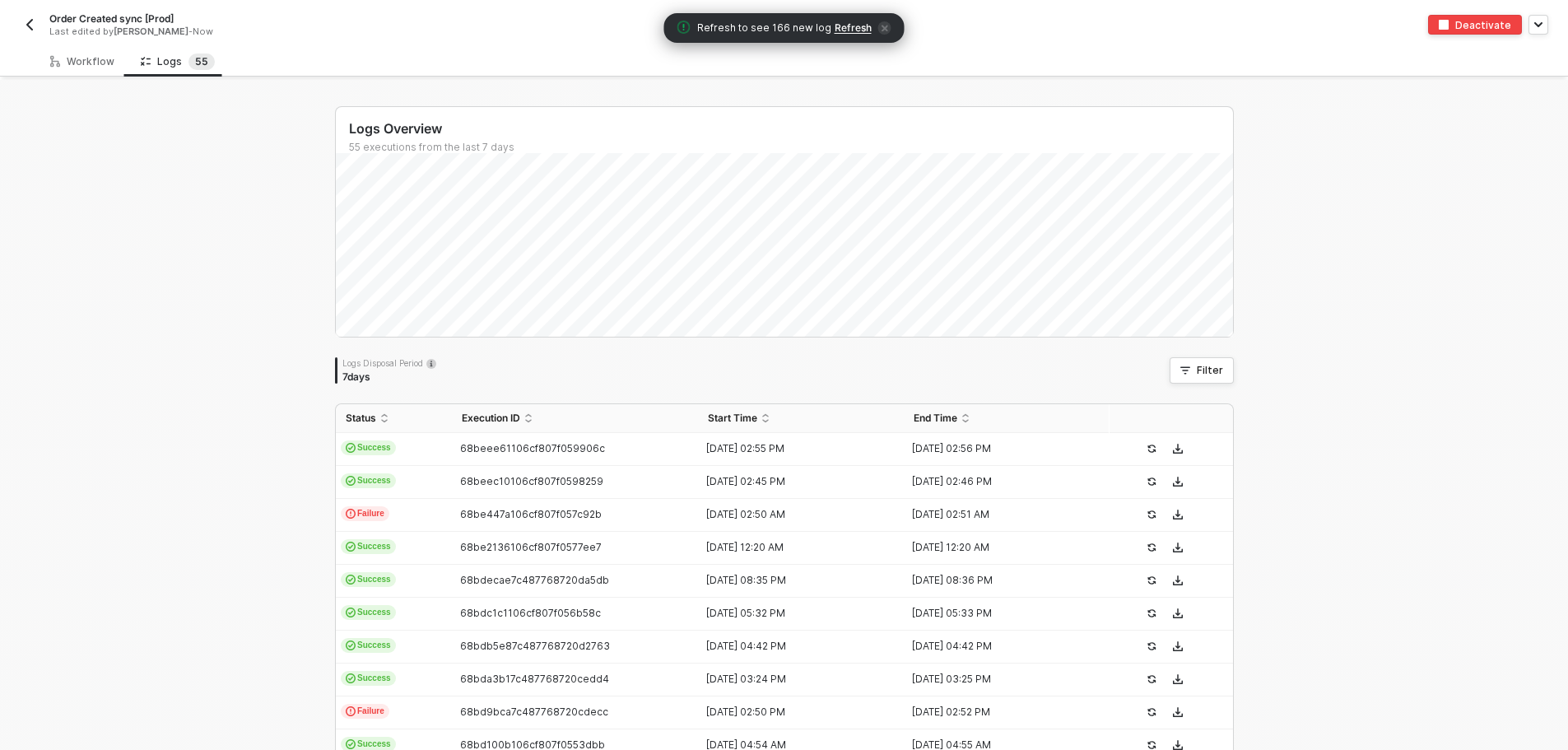
click at [33, 27] on img "button" at bounding box center [30, 24] width 13 height 13
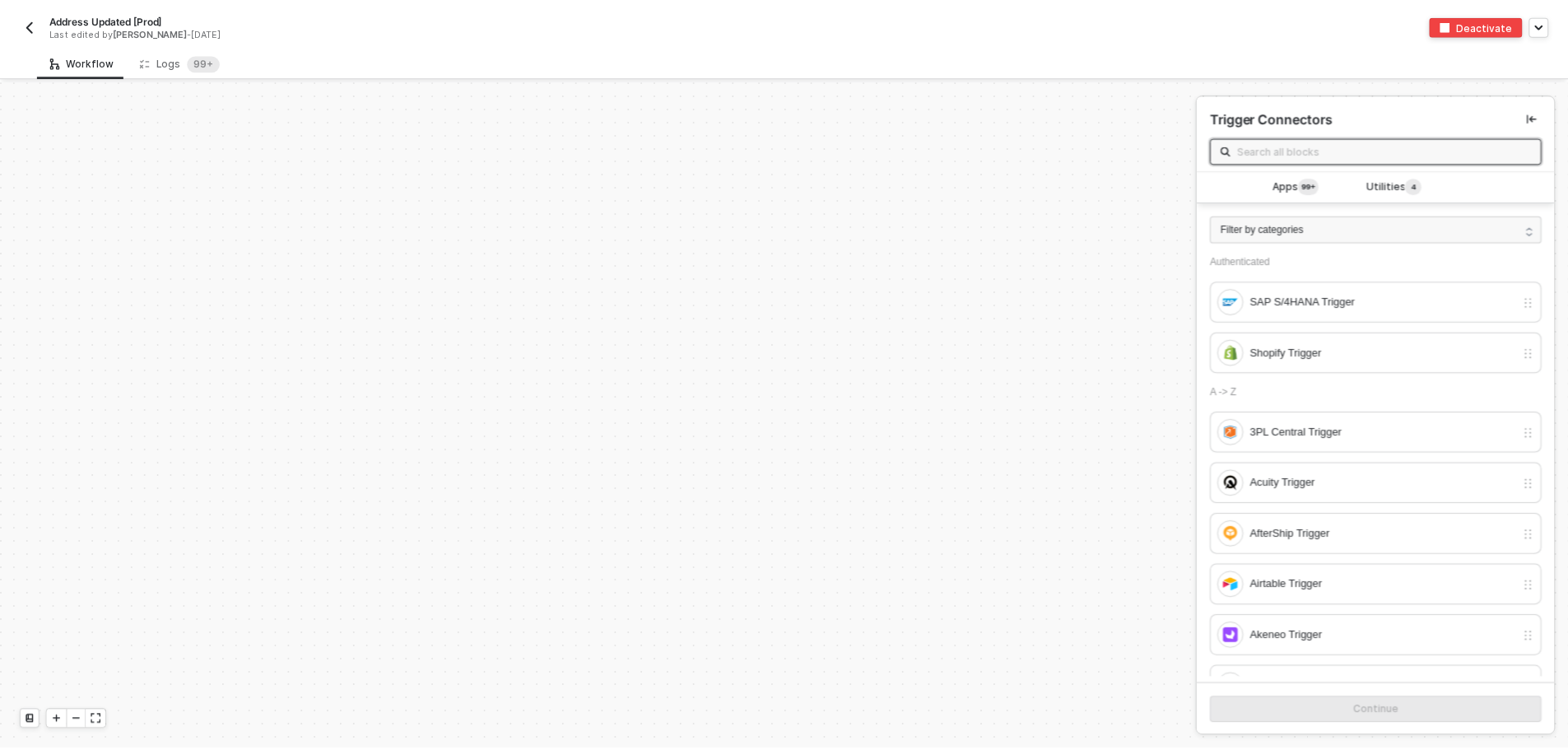
scroll to position [5898, 0]
click at [174, 52] on div "Logs 99+" at bounding box center [181, 61] width 107 height 31
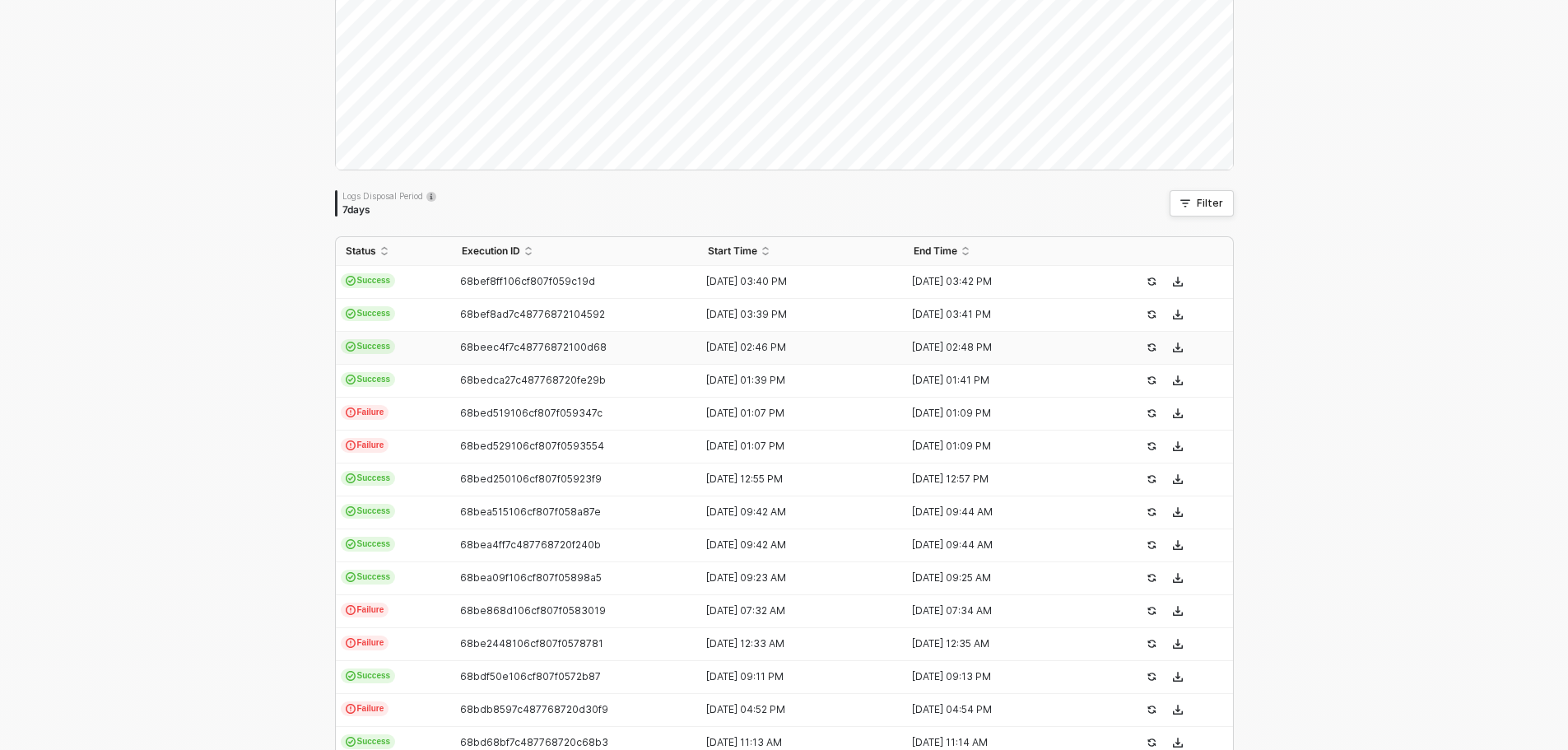
scroll to position [415, 0]
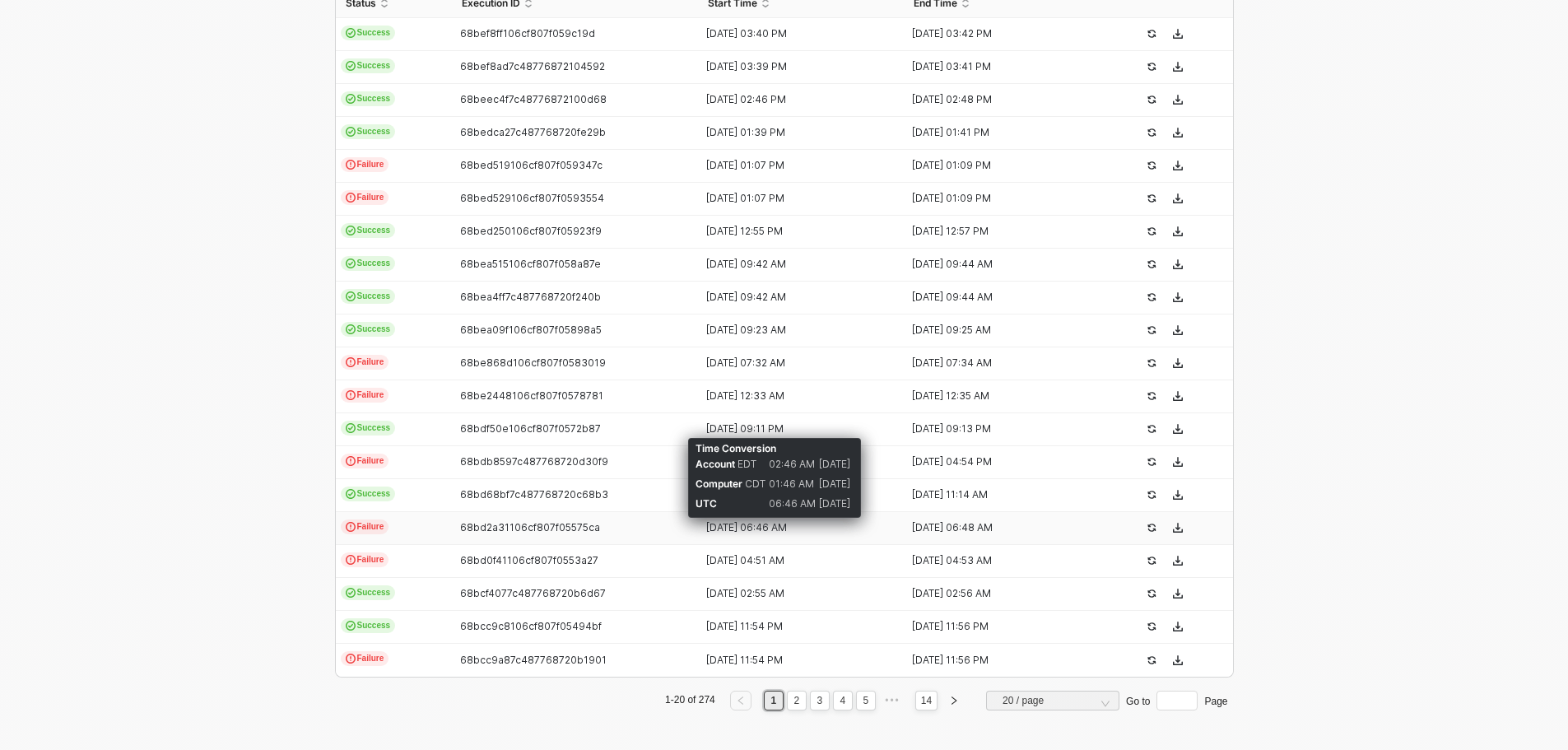
click at [756, 529] on div "[DATE] 06:46 AM" at bounding box center [794, 528] width 192 height 13
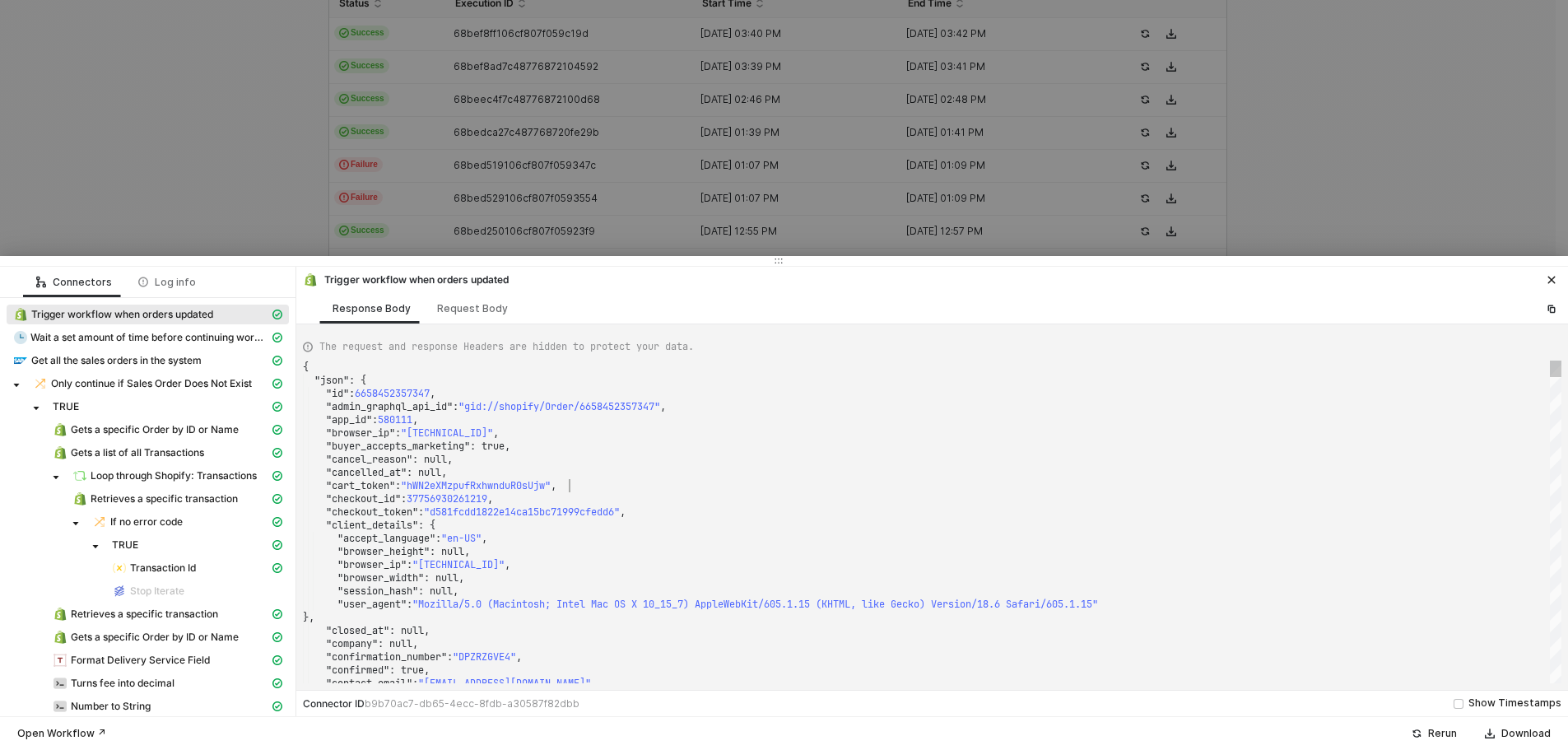
click at [870, 479] on div ""cart_token" : "hWN2eXMzpufRxhwnduR0sUjw" ," at bounding box center [932, 486] width 1259 height 13
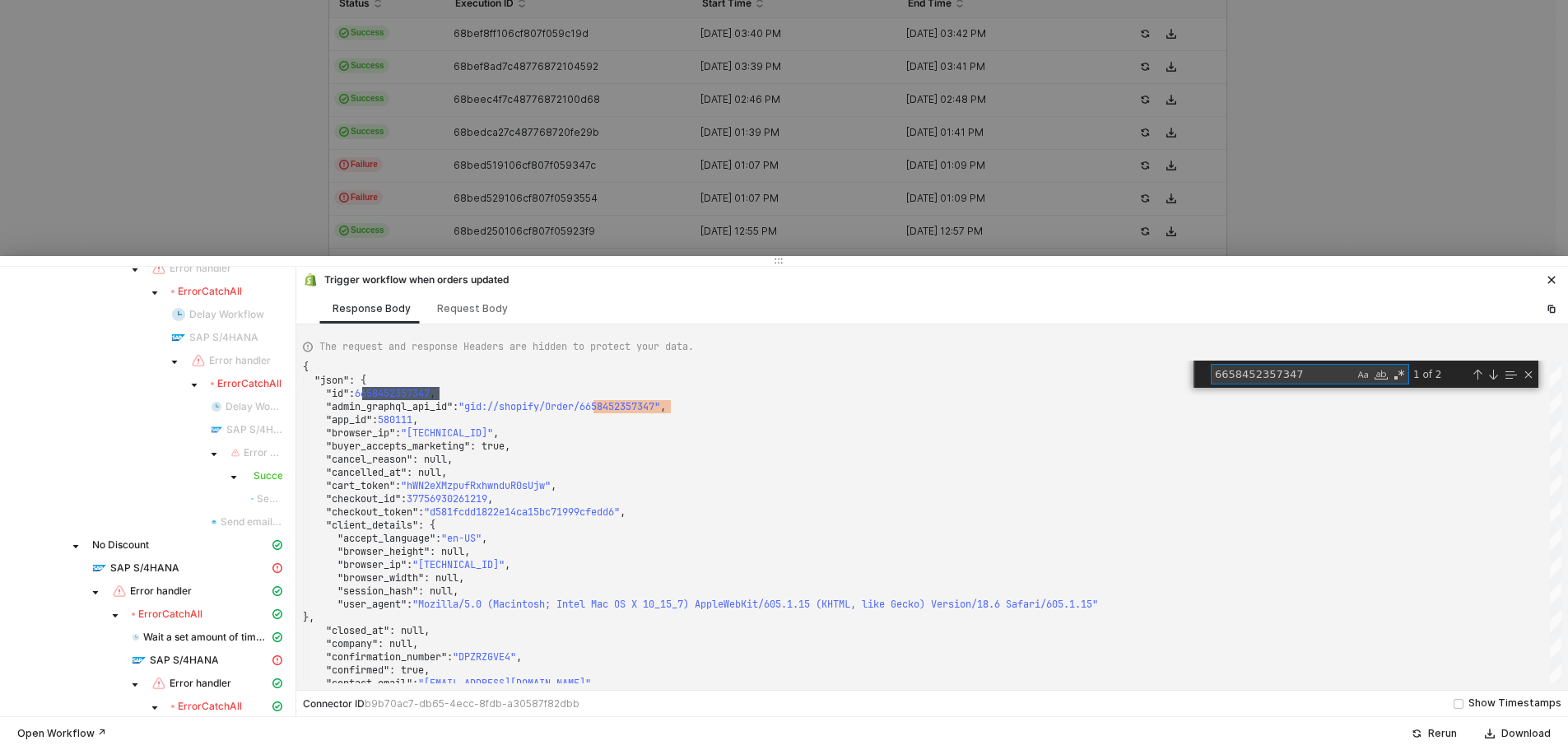
scroll to position [1317, 0]
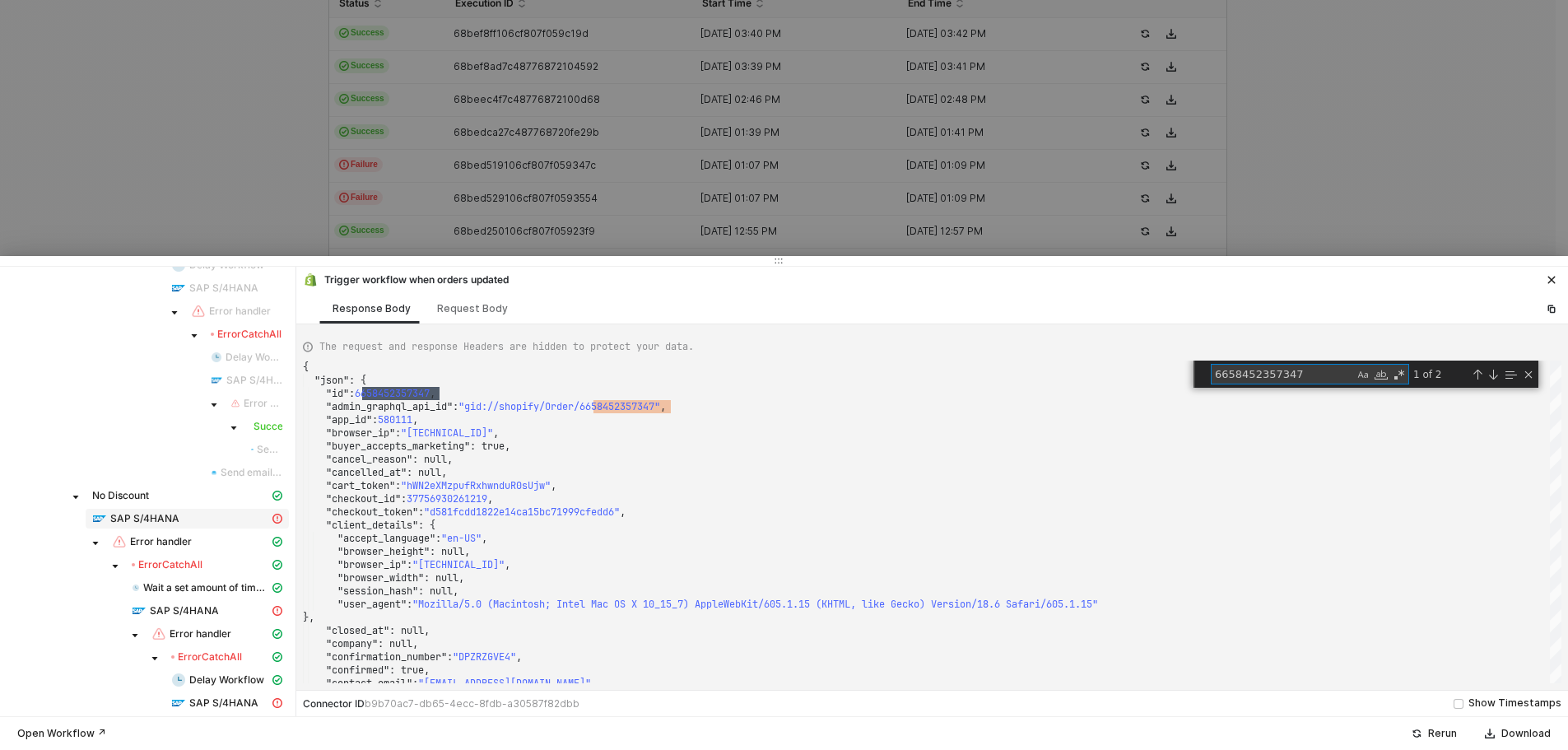
type textarea "6658452357347"
click at [179, 513] on div "SAP S/4HANA" at bounding box center [181, 519] width 177 height 14
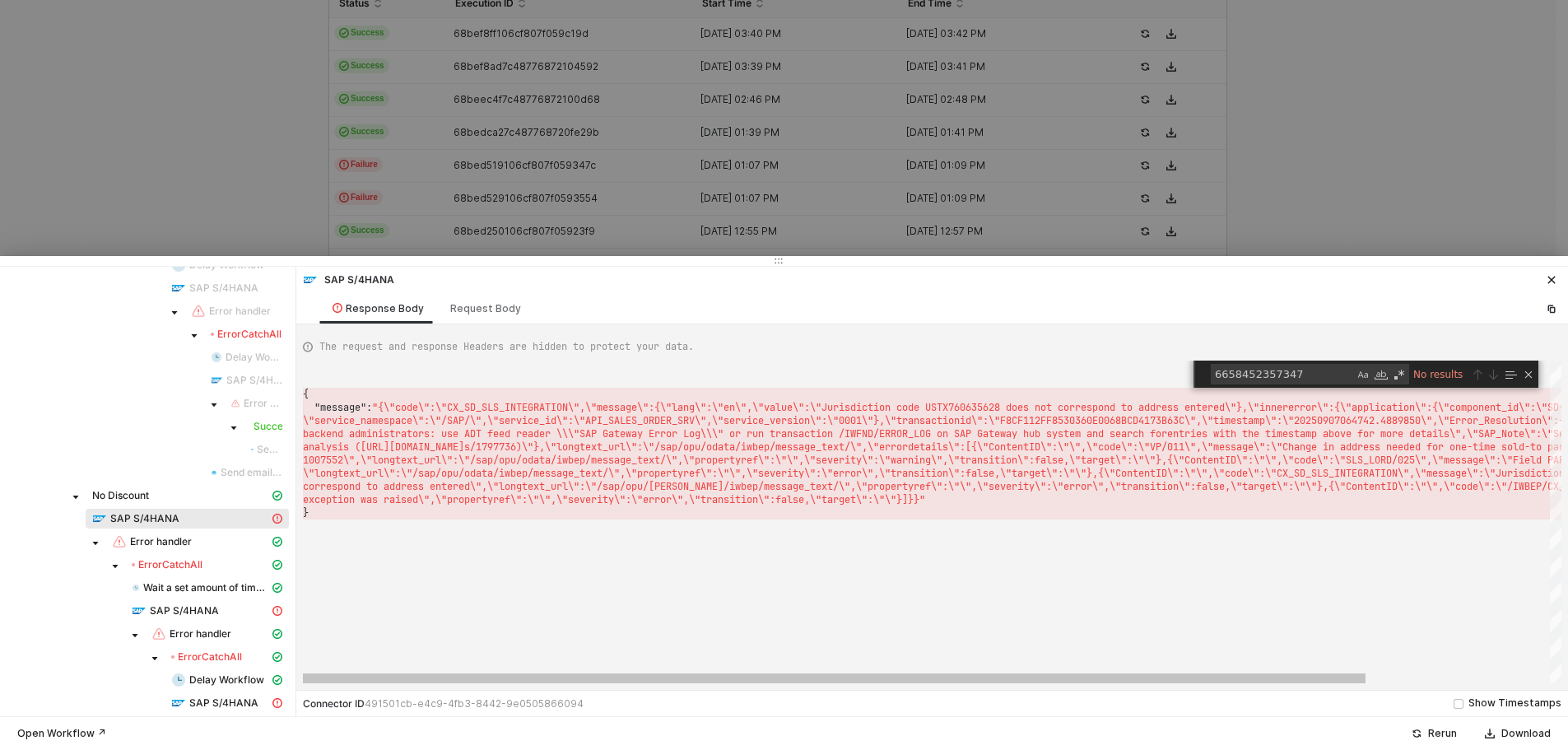
click at [739, 563] on div "{ "message" : "{\"code\":\"CX_SD_SLS_INTEGRATION\",\"message\":{ \"lang\":\"en\…" at bounding box center [1040, 522] width 1475 height 323
click at [1529, 376] on div "Close (Escape)" at bounding box center [1528, 374] width 13 height 13
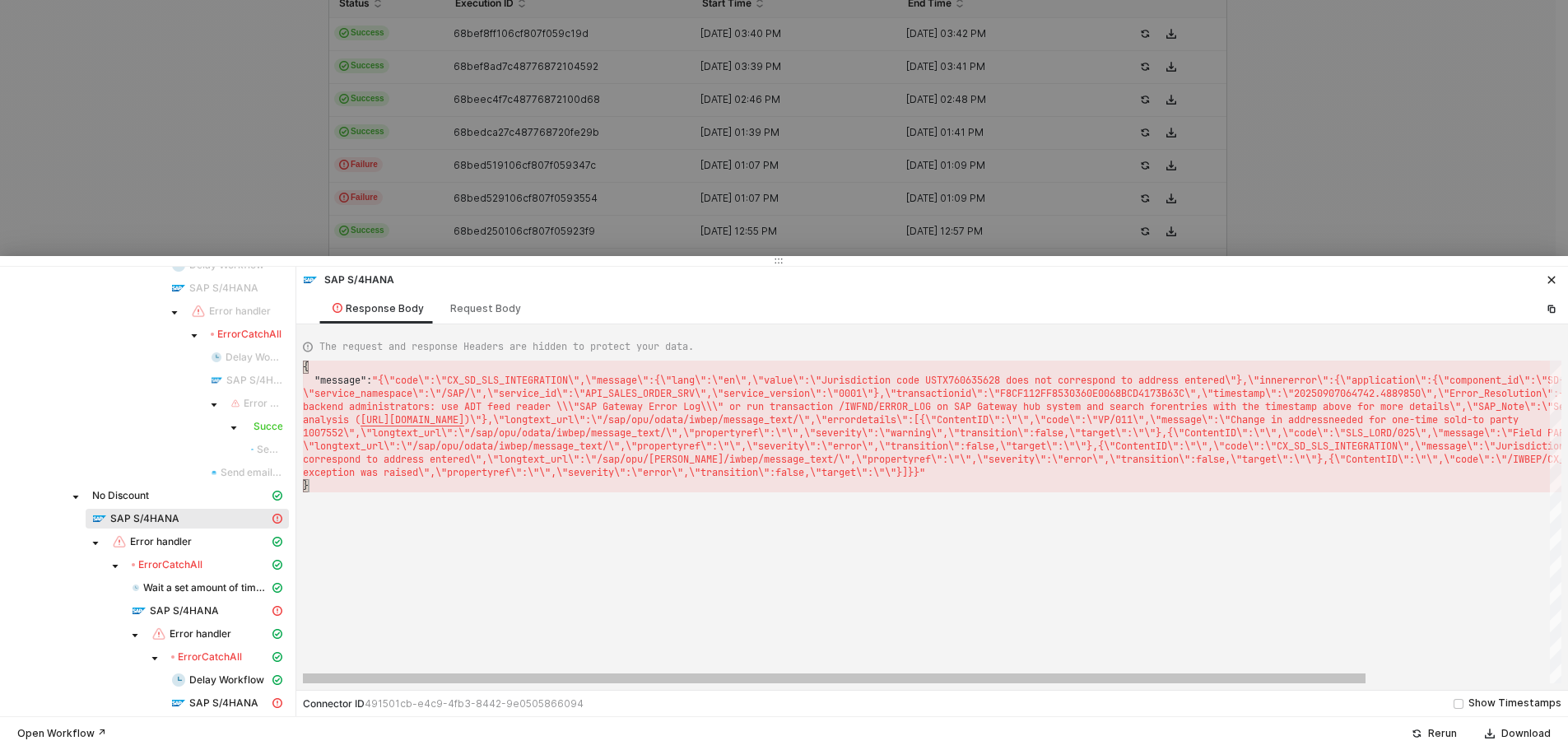
scroll to position [0, 4]
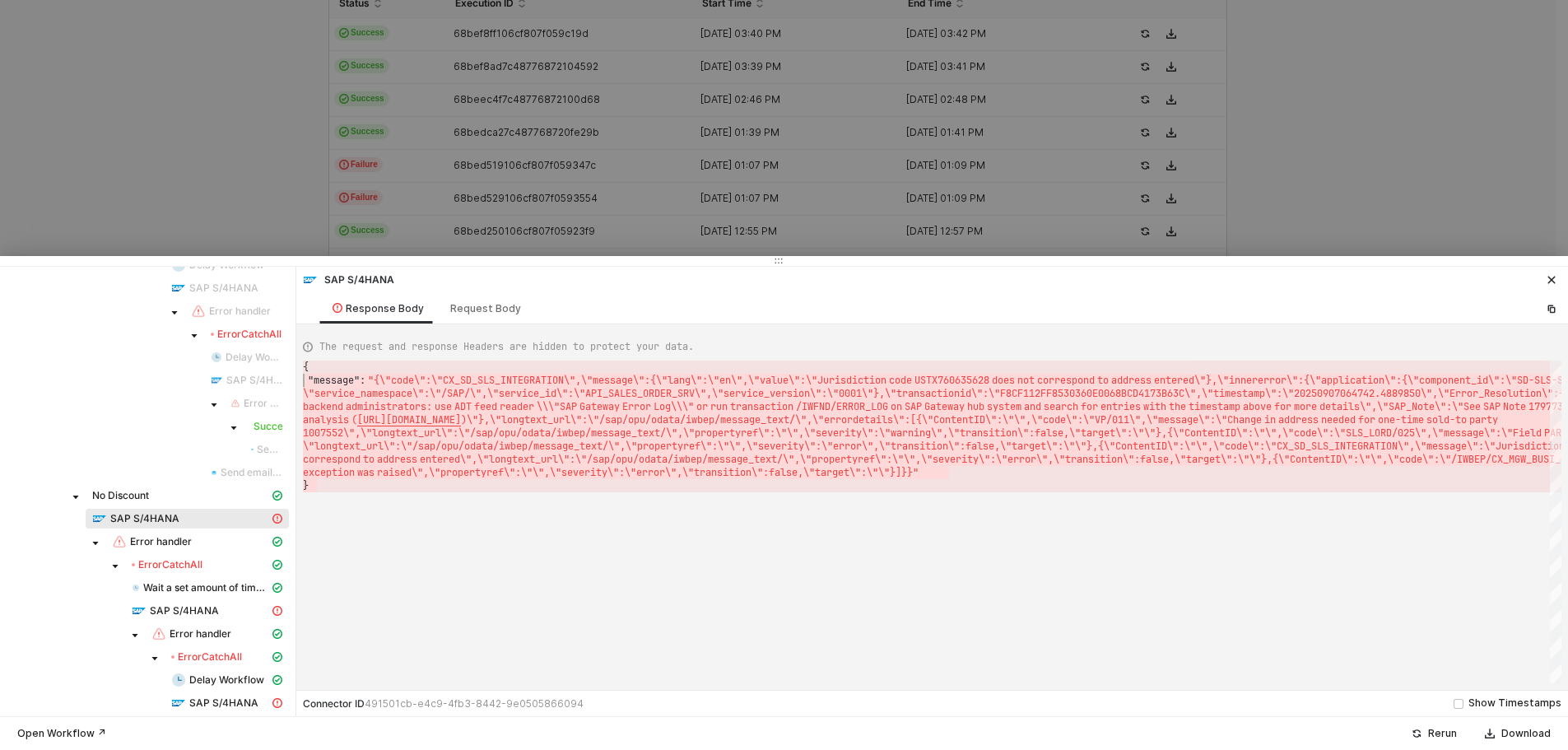
type textarea "{ "message": "{\"code\":\"CX_SD_SLS_INTEGRATION\",\"message\":{\"lang\":\"en\",…"
drag, startPoint x: 330, startPoint y: 482, endPoint x: 290, endPoint y: 367, distance: 121.8
